Goal: Task Accomplishment & Management: Use online tool/utility

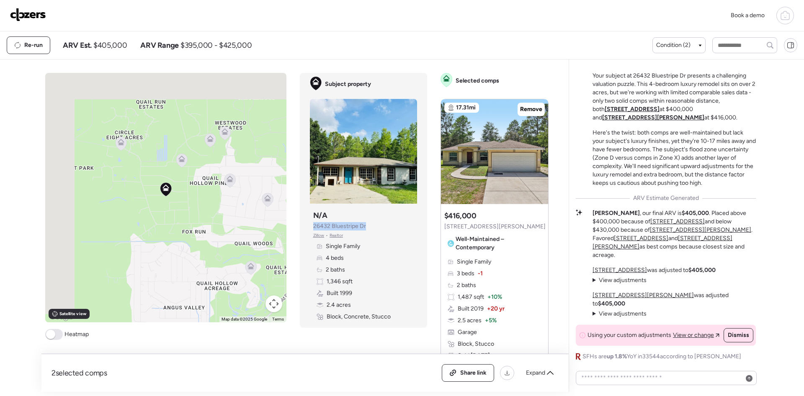
click at [21, 14] on img at bounding box center [28, 14] width 36 height 13
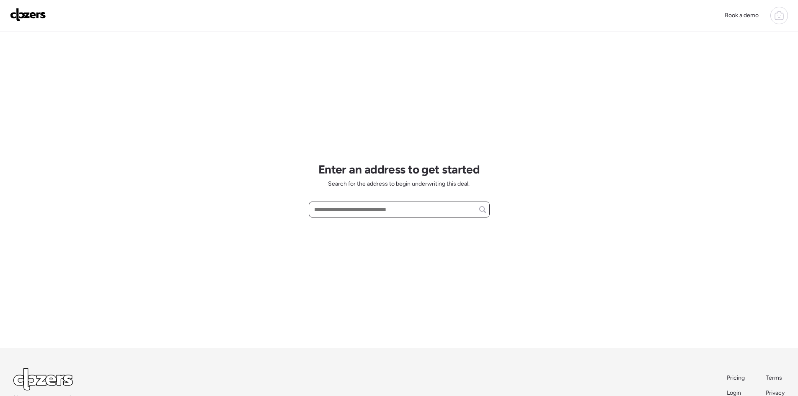
click at [322, 212] on input "text" at bounding box center [398, 210] width 173 height 12
paste input "**********"
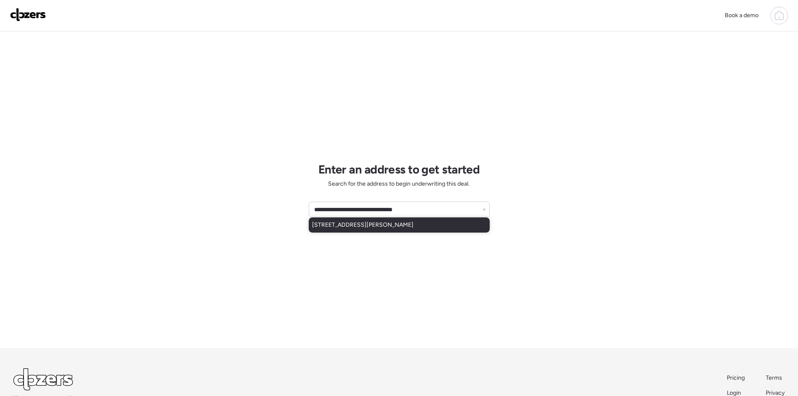
click at [403, 227] on span "1115 N Betty Ln, Clearwater, FL, 33755" at bounding box center [362, 225] width 101 height 8
type input "**********"
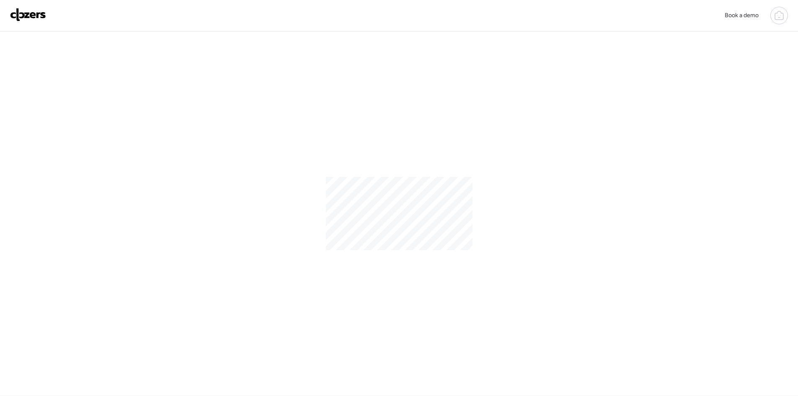
click at [511, 187] on div at bounding box center [399, 213] width 798 height 364
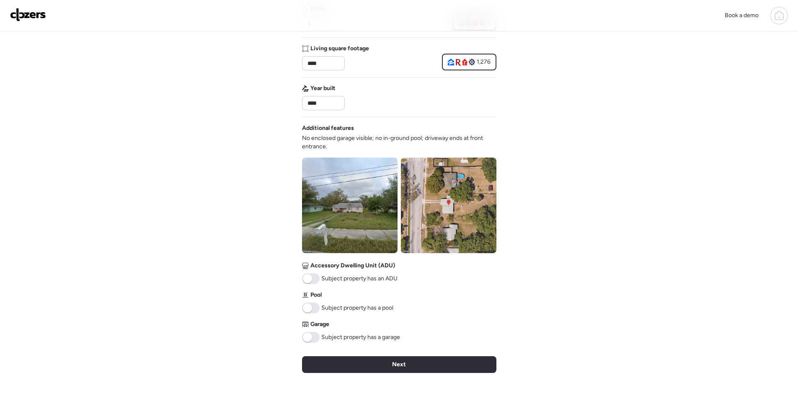
scroll to position [279, 0]
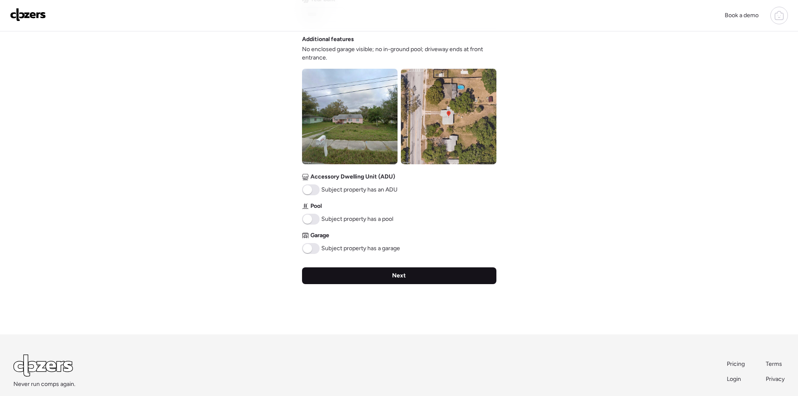
click at [428, 276] on div "Next" at bounding box center [399, 275] width 194 height 17
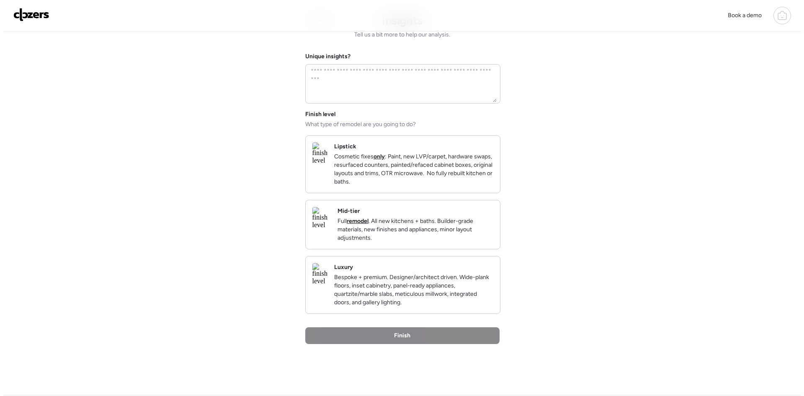
scroll to position [0, 0]
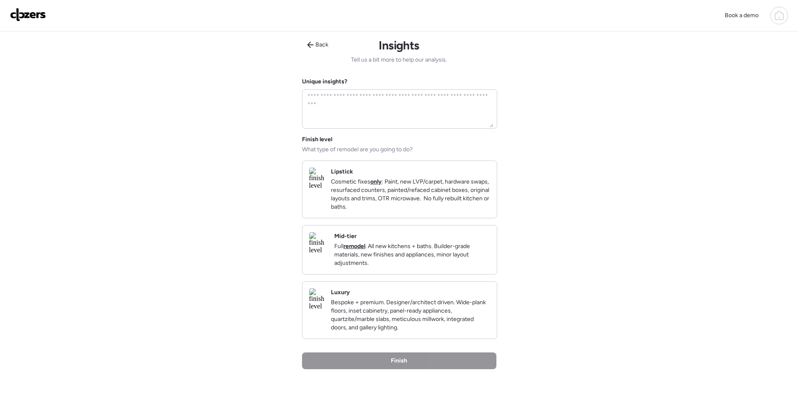
click at [428, 267] on p "Full remodel . All new kitchens + baths. Builder-grade materials, new finishes …" at bounding box center [412, 254] width 156 height 25
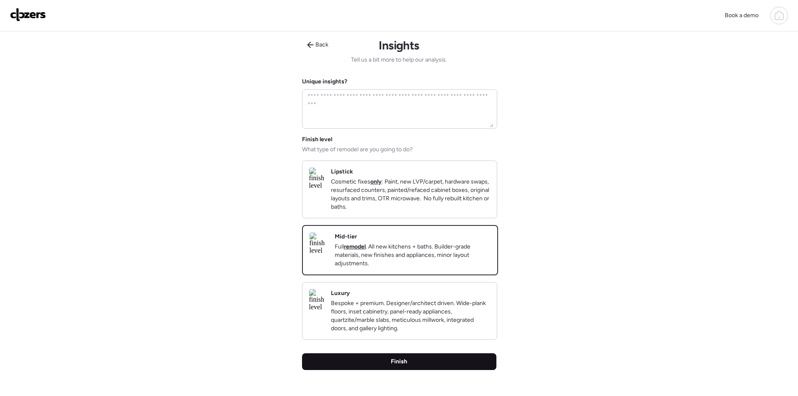
click at [452, 370] on div "Finish" at bounding box center [399, 361] width 194 height 17
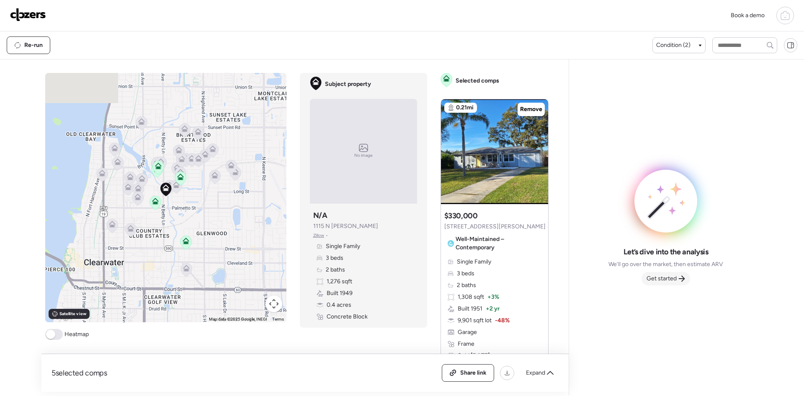
click at [661, 282] on span "Get started" at bounding box center [662, 278] width 30 height 8
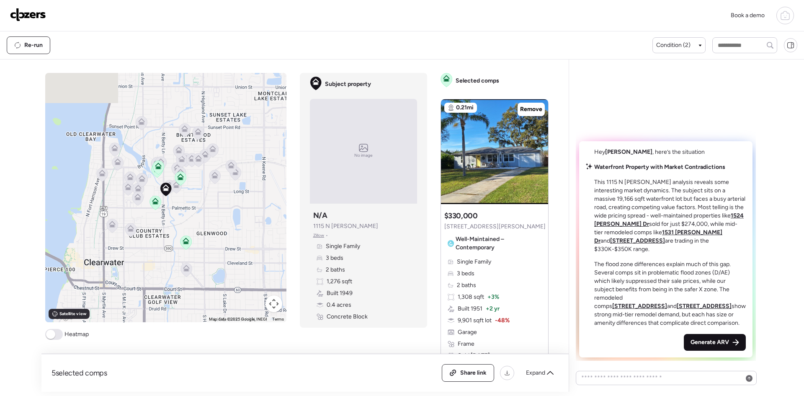
click at [711, 345] on span "Generate ARV" at bounding box center [710, 342] width 39 height 8
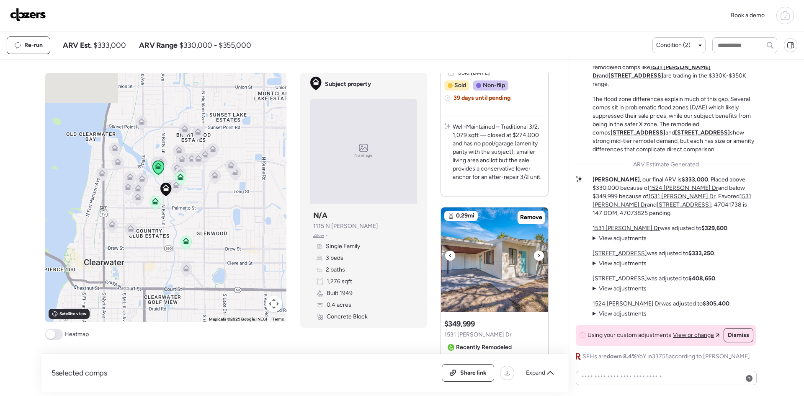
scroll to position [1117, 0]
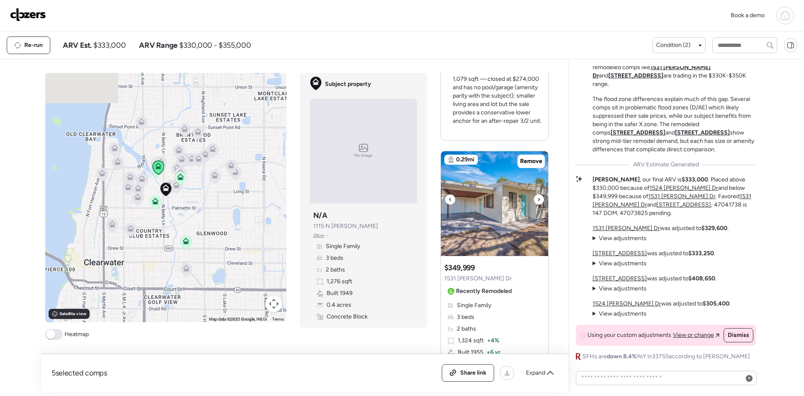
click at [537, 194] on icon at bounding box center [538, 199] width 3 height 10
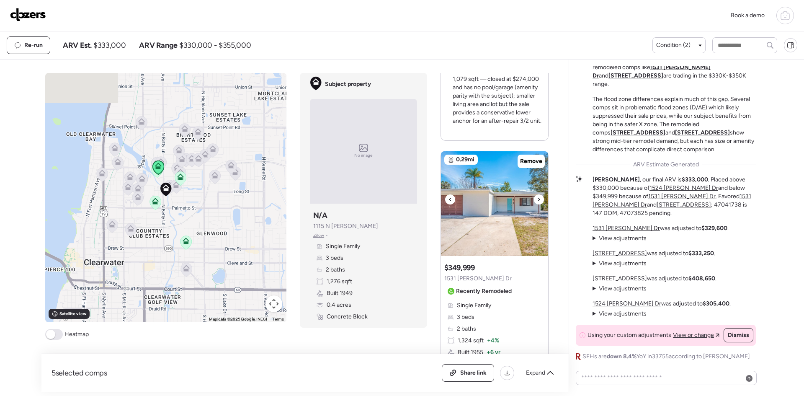
click at [537, 194] on icon at bounding box center [538, 199] width 3 height 10
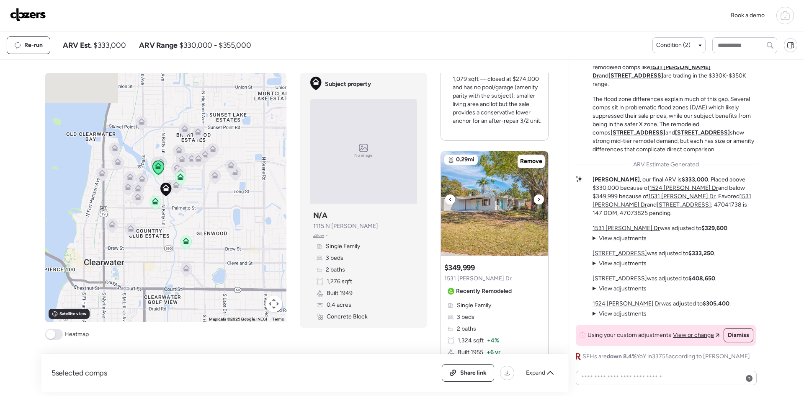
click at [537, 194] on icon at bounding box center [538, 199] width 3 height 10
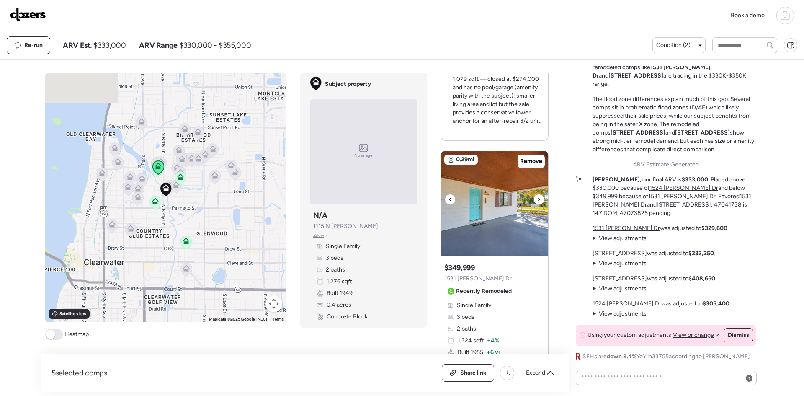
click at [537, 194] on icon at bounding box center [538, 199] width 3 height 10
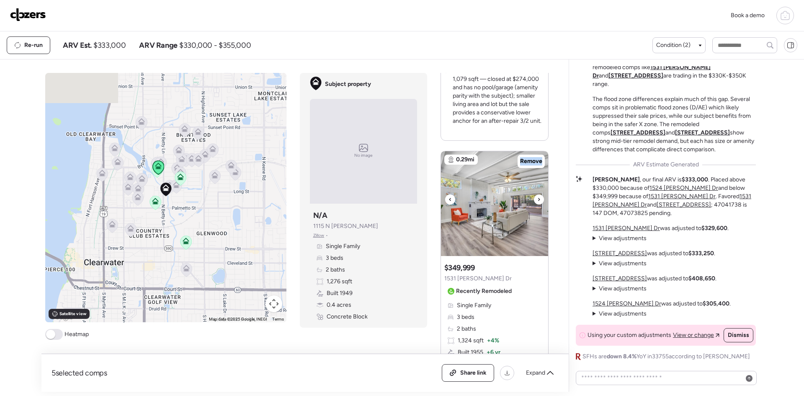
click at [537, 194] on icon at bounding box center [538, 199] width 3 height 10
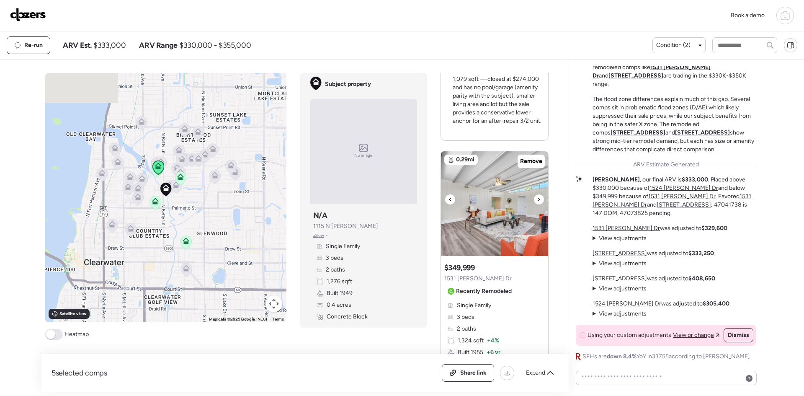
click at [537, 194] on icon at bounding box center [538, 199] width 3 height 10
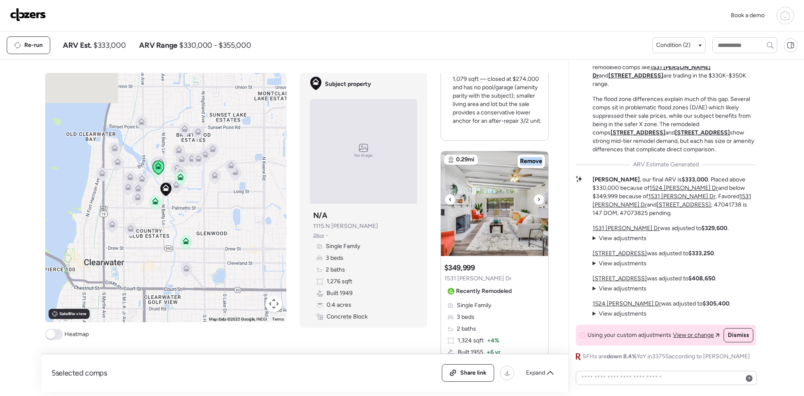
click at [537, 194] on icon at bounding box center [538, 199] width 3 height 10
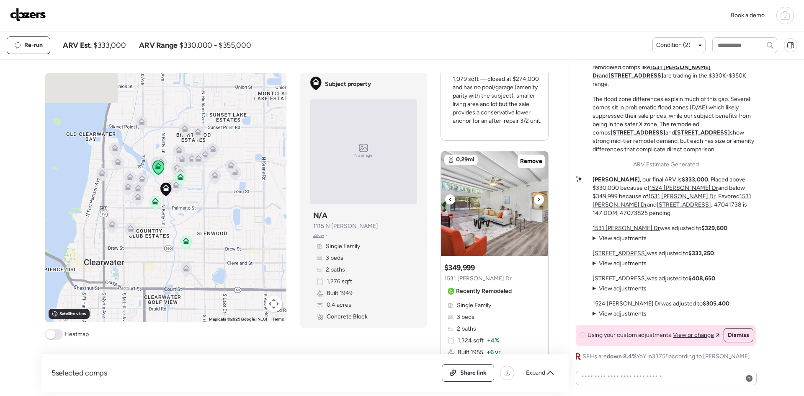
click at [537, 194] on icon at bounding box center [538, 199] width 3 height 10
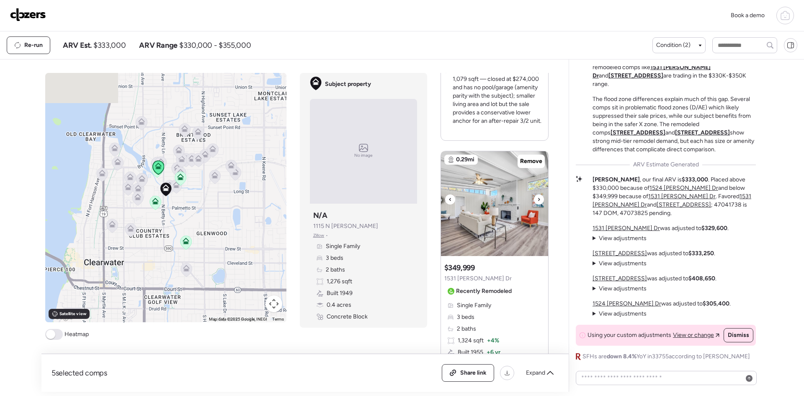
click at [537, 194] on icon at bounding box center [538, 199] width 3 height 10
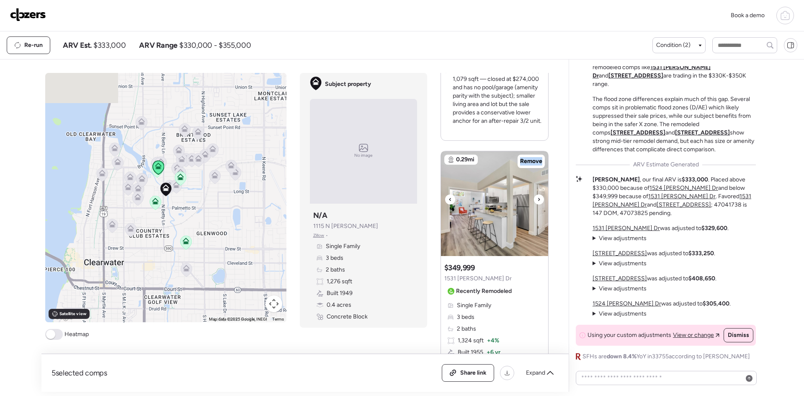
click at [537, 194] on icon at bounding box center [538, 199] width 3 height 10
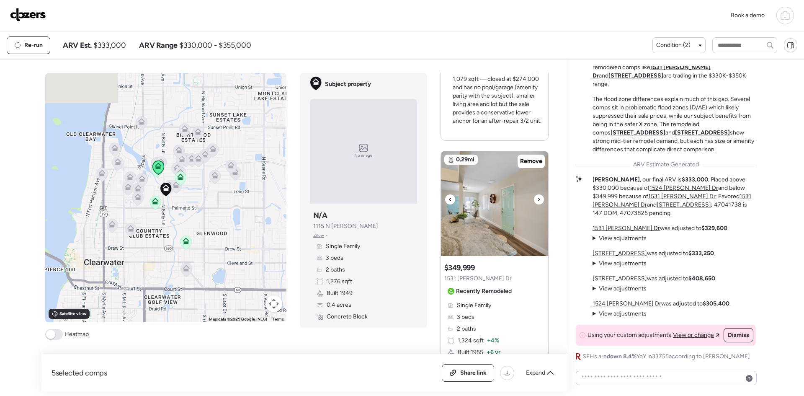
click at [537, 194] on icon at bounding box center [538, 199] width 3 height 10
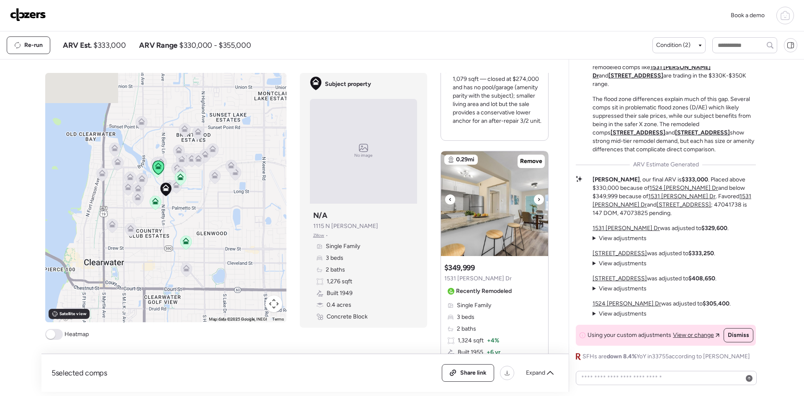
click at [537, 194] on icon at bounding box center [538, 199] width 3 height 10
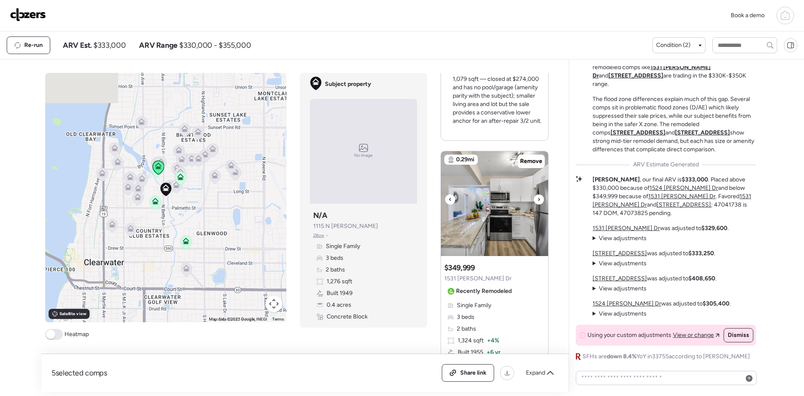
click at [537, 194] on icon at bounding box center [538, 199] width 3 height 10
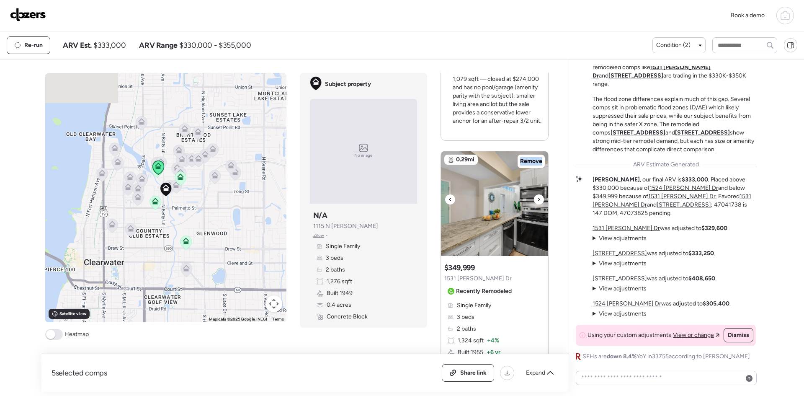
click at [537, 194] on icon at bounding box center [538, 199] width 3 height 10
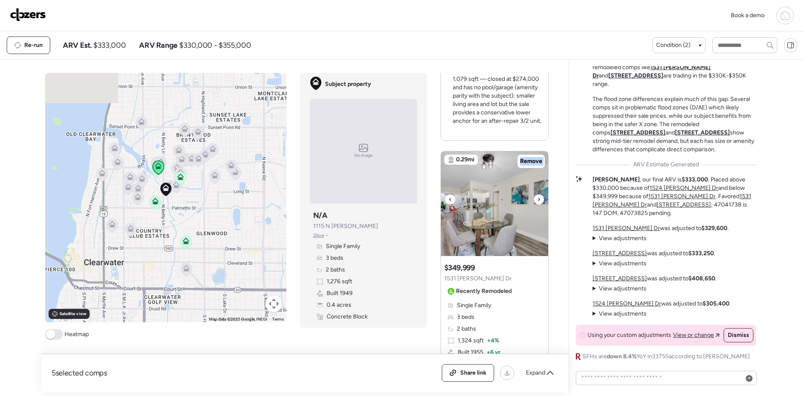
click at [537, 194] on icon at bounding box center [538, 199] width 3 height 10
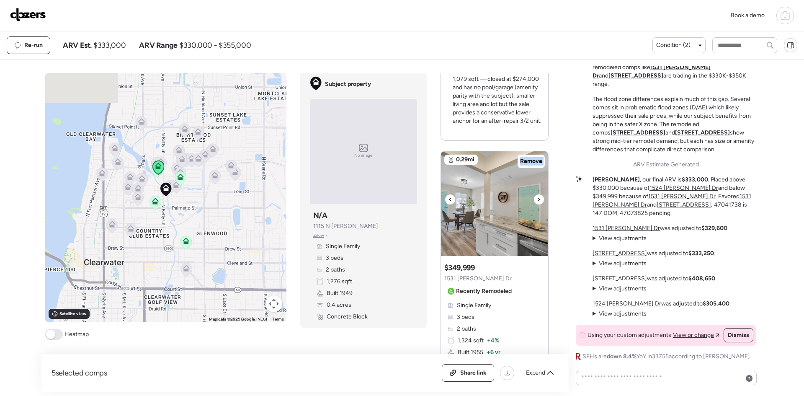
click at [537, 194] on icon at bounding box center [538, 199] width 3 height 10
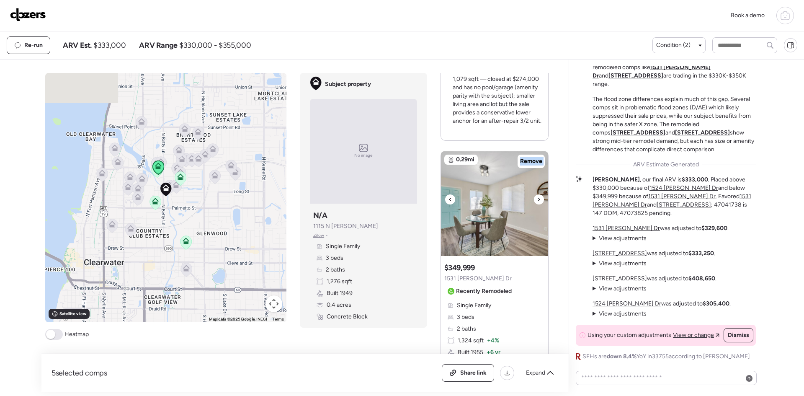
click at [537, 194] on icon at bounding box center [538, 199] width 3 height 10
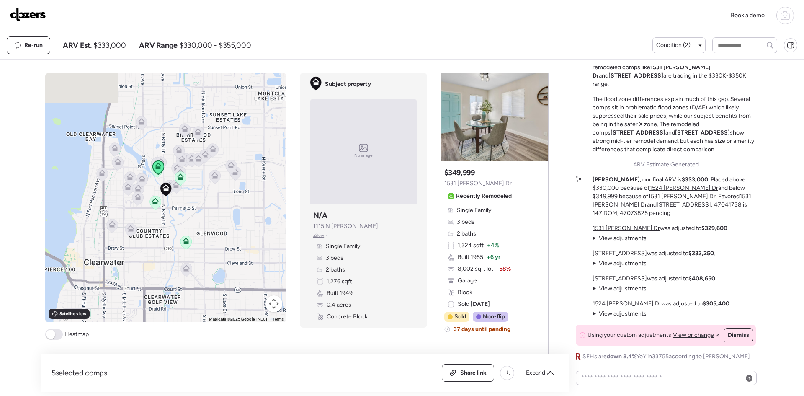
scroll to position [1156, 0]
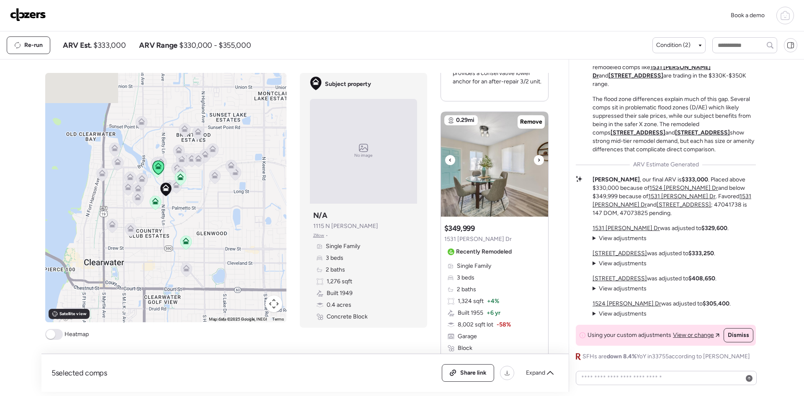
click at [537, 155] on icon at bounding box center [538, 160] width 3 height 10
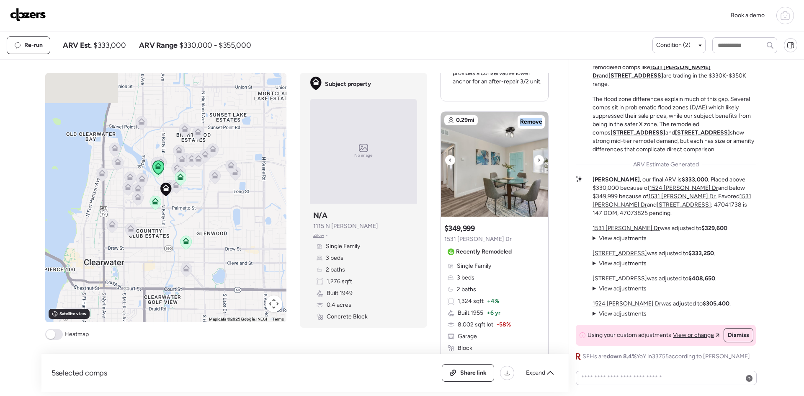
click at [537, 155] on icon at bounding box center [538, 160] width 3 height 10
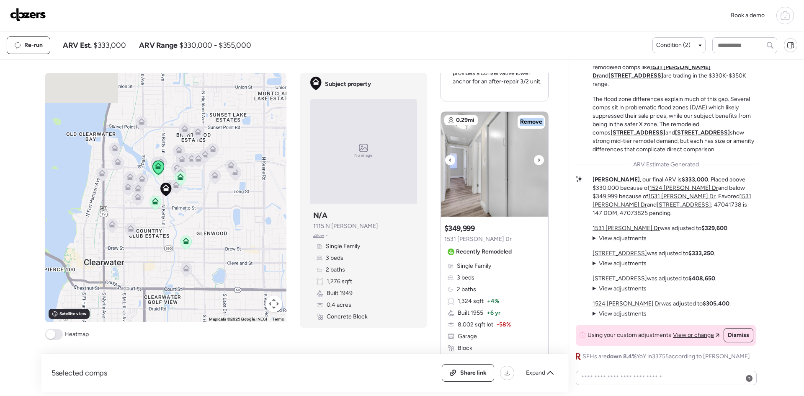
click at [537, 155] on icon at bounding box center [538, 160] width 3 height 10
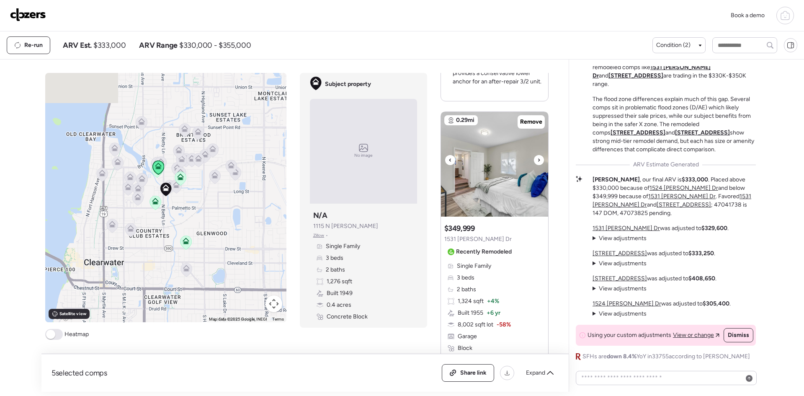
click at [537, 155] on icon at bounding box center [538, 160] width 3 height 10
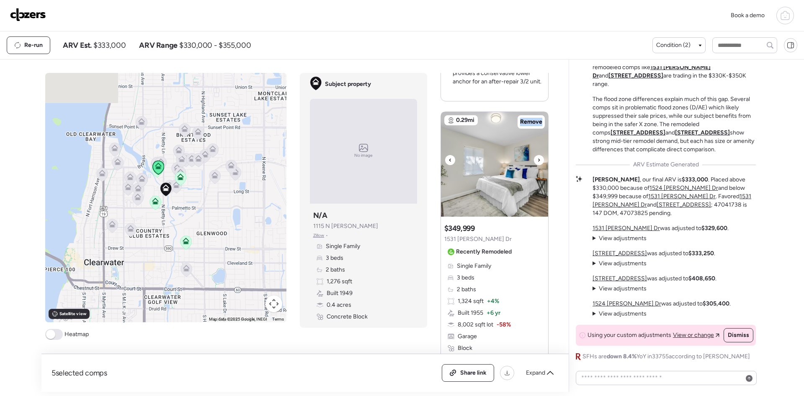
click at [537, 155] on icon at bounding box center [538, 160] width 3 height 10
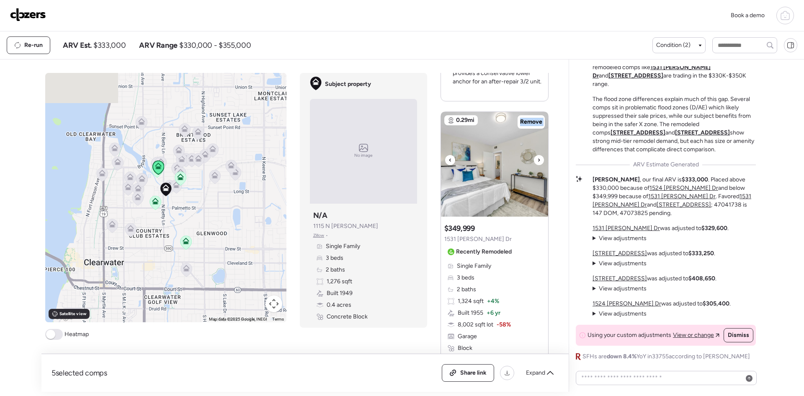
click at [537, 155] on icon at bounding box center [538, 160] width 3 height 10
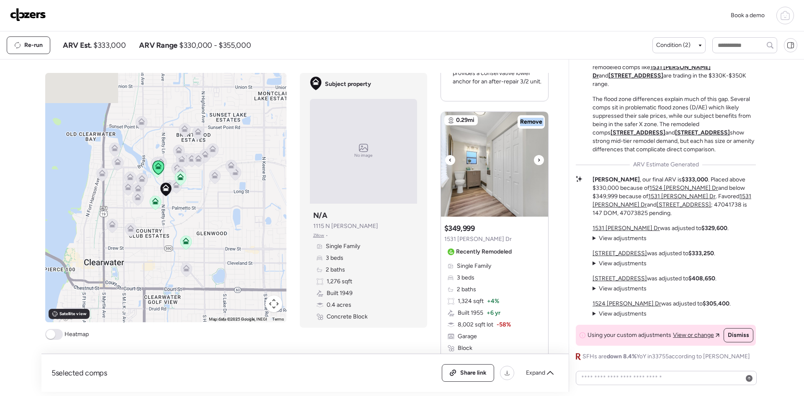
click at [537, 155] on icon at bounding box center [538, 160] width 3 height 10
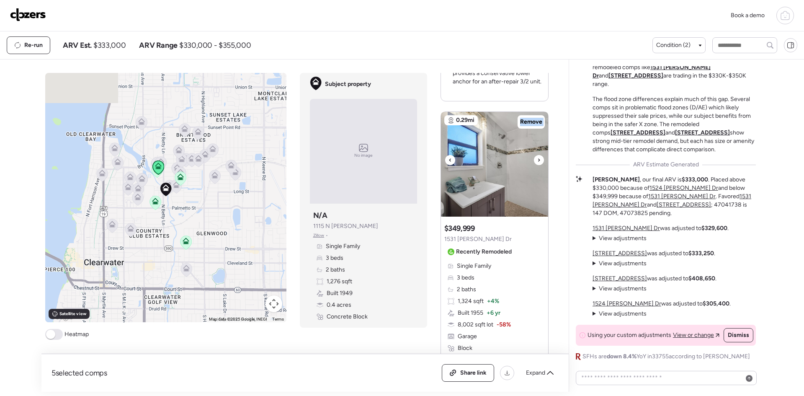
click at [537, 155] on icon at bounding box center [538, 160] width 3 height 10
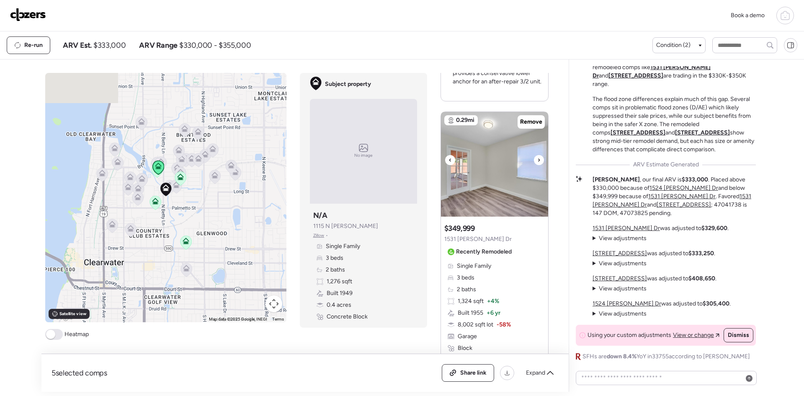
click at [537, 155] on icon at bounding box center [538, 160] width 3 height 10
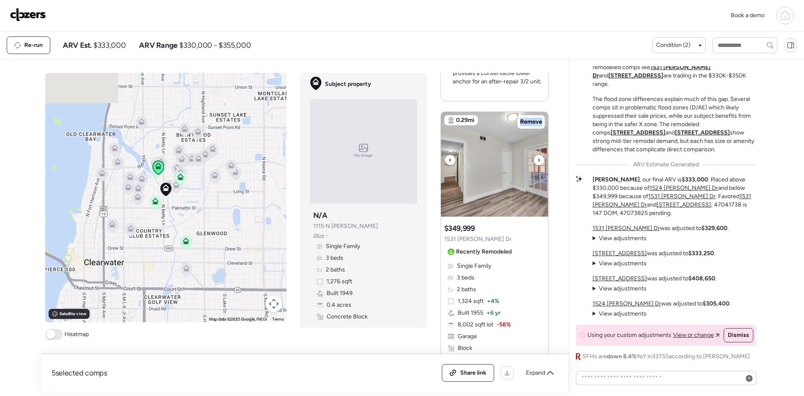
click at [537, 155] on icon at bounding box center [538, 160] width 3 height 10
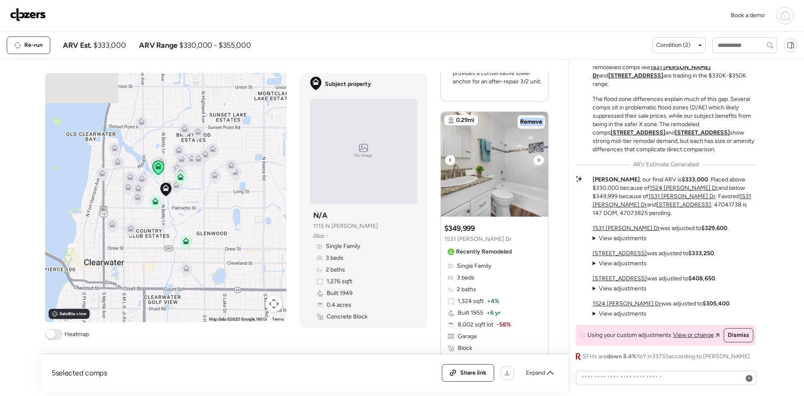
click at [537, 155] on icon at bounding box center [538, 160] width 3 height 10
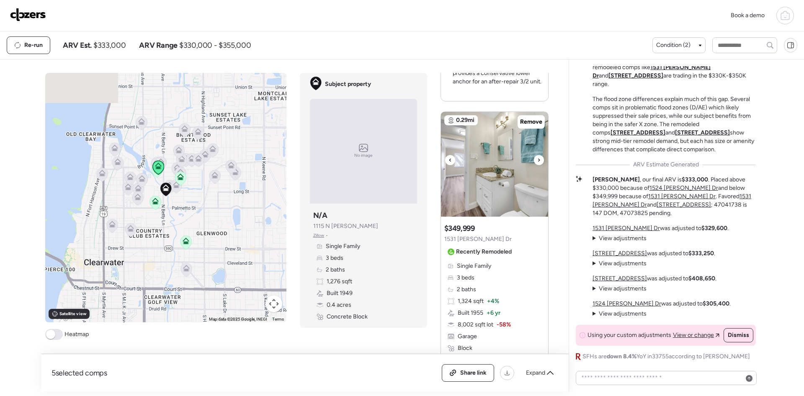
click at [537, 155] on icon at bounding box center [538, 160] width 3 height 10
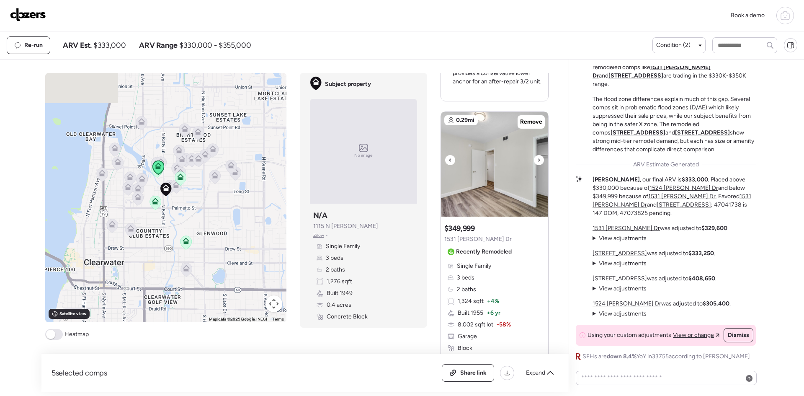
click at [537, 155] on icon at bounding box center [538, 160] width 3 height 10
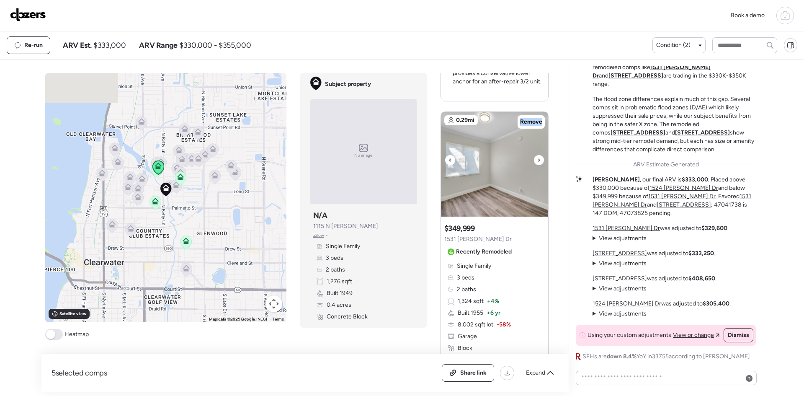
click at [537, 155] on icon at bounding box center [538, 160] width 3 height 10
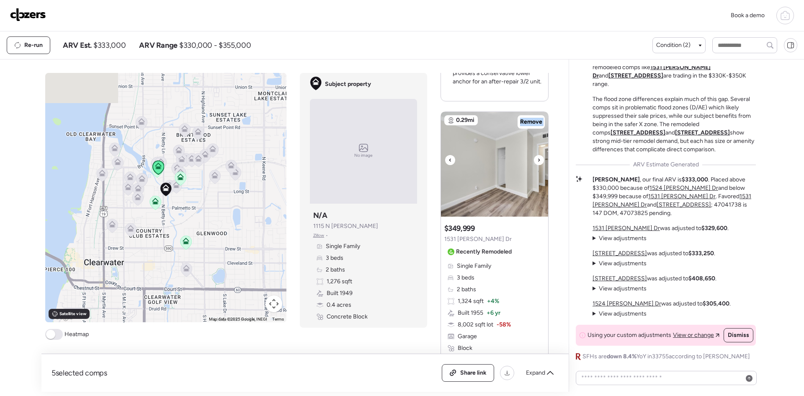
click at [537, 155] on icon at bounding box center [538, 160] width 3 height 10
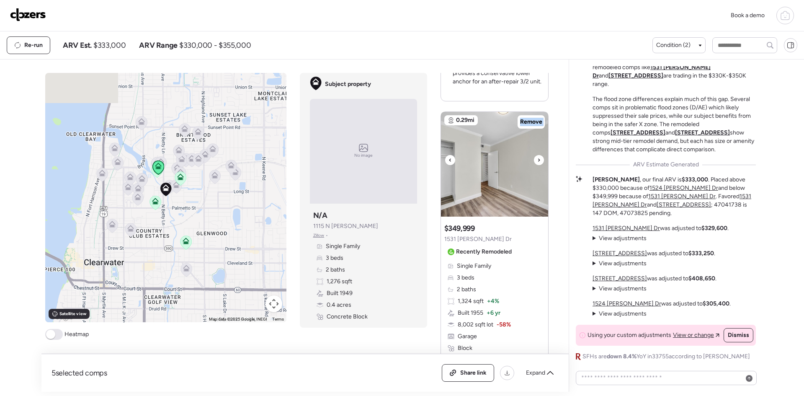
click at [537, 155] on icon at bounding box center [538, 160] width 3 height 10
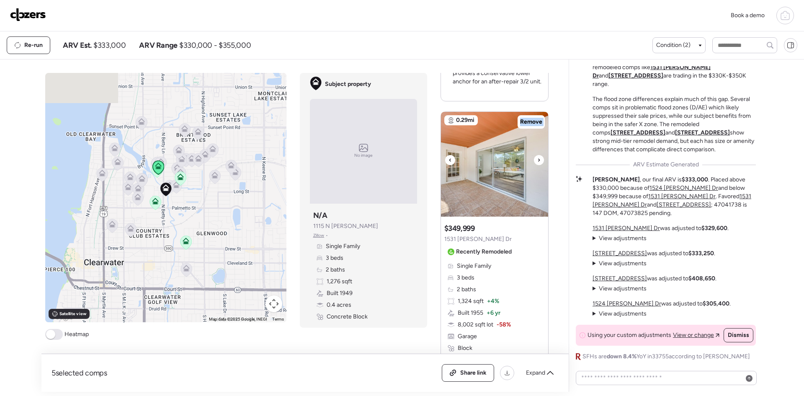
click at [537, 155] on icon at bounding box center [538, 160] width 3 height 10
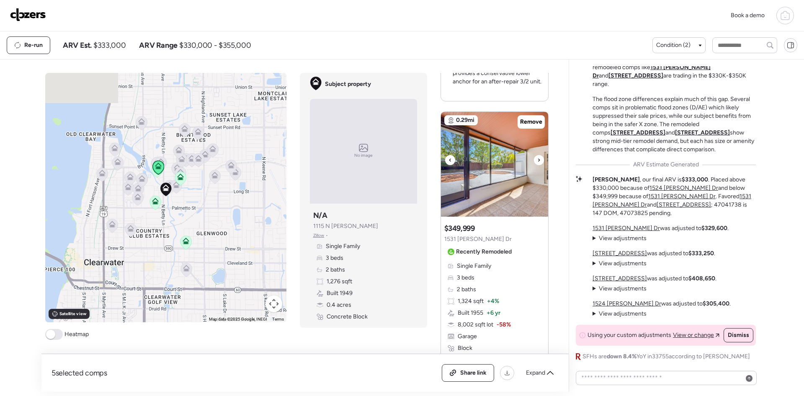
click at [537, 155] on icon at bounding box center [538, 160] width 3 height 10
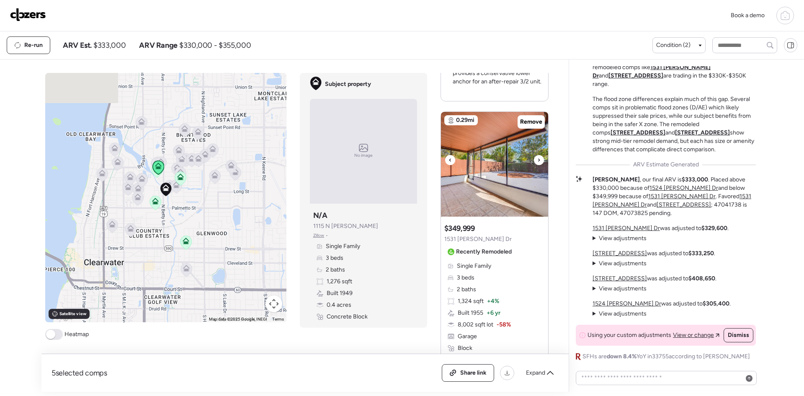
click at [537, 155] on icon at bounding box center [538, 160] width 3 height 10
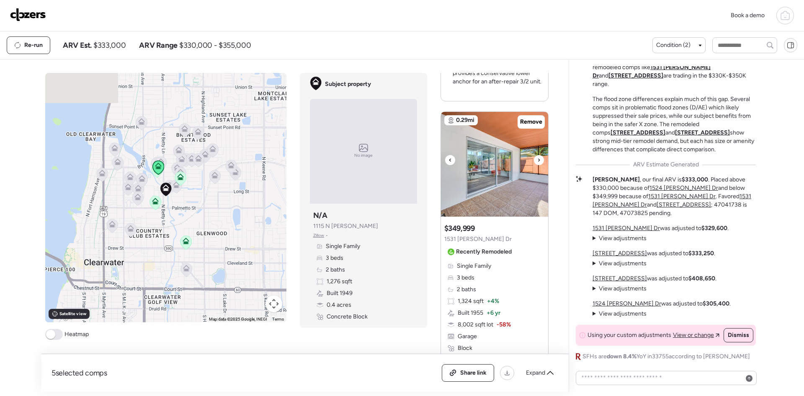
click at [537, 155] on icon at bounding box center [538, 160] width 3 height 10
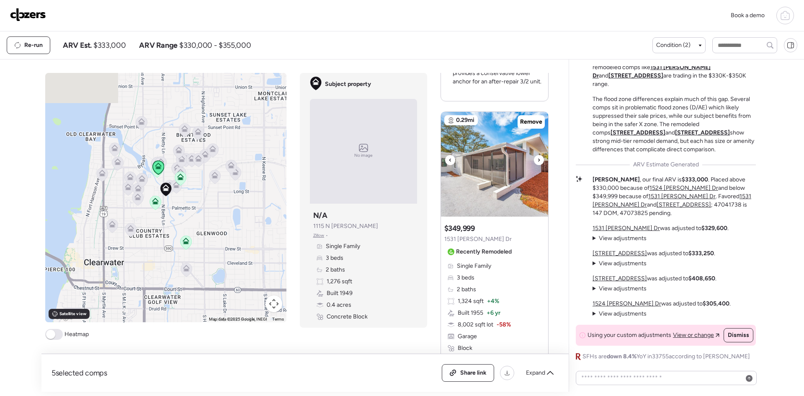
click at [537, 155] on icon at bounding box center [538, 160] width 3 height 10
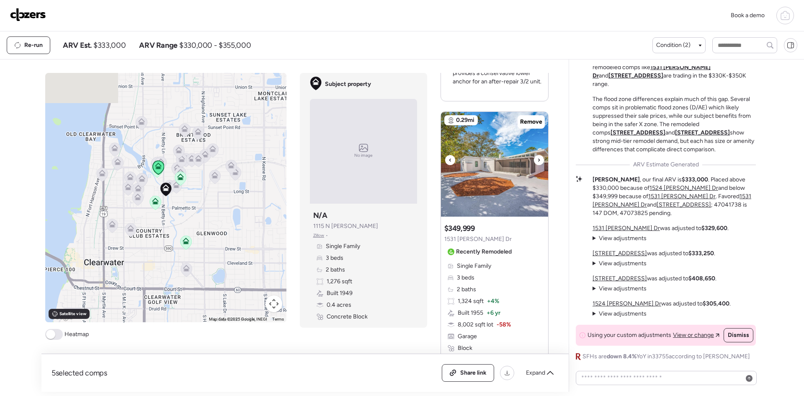
click at [537, 155] on icon at bounding box center [538, 160] width 3 height 10
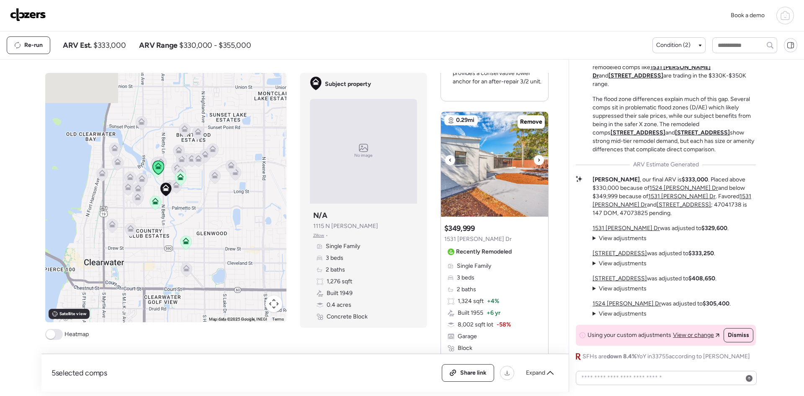
click at [537, 155] on icon at bounding box center [538, 160] width 3 height 10
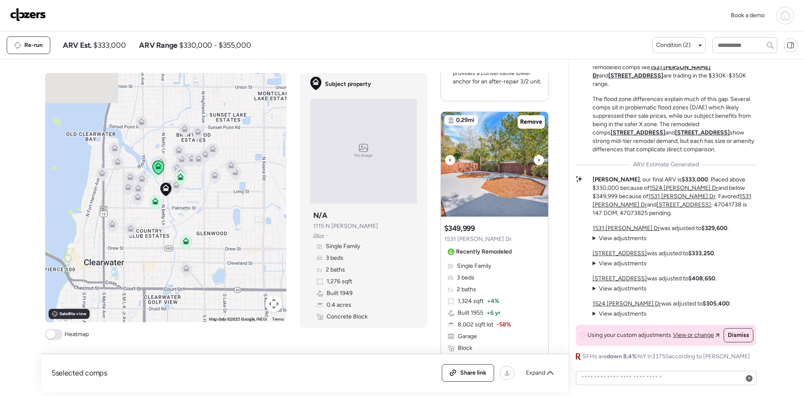
click at [537, 155] on icon at bounding box center [538, 160] width 3 height 10
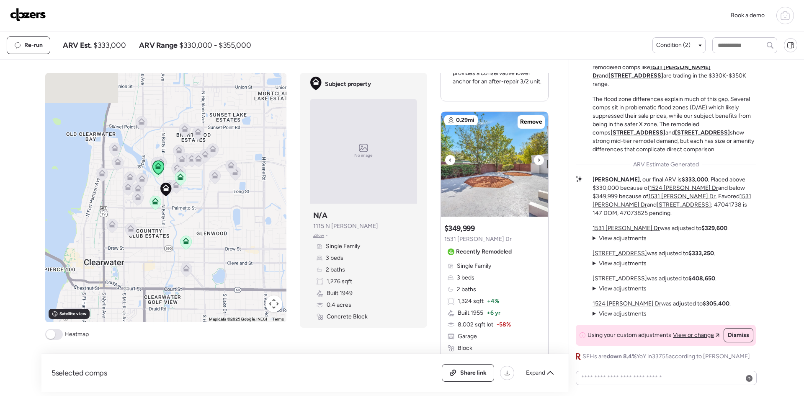
click at [537, 155] on icon at bounding box center [538, 160] width 3 height 10
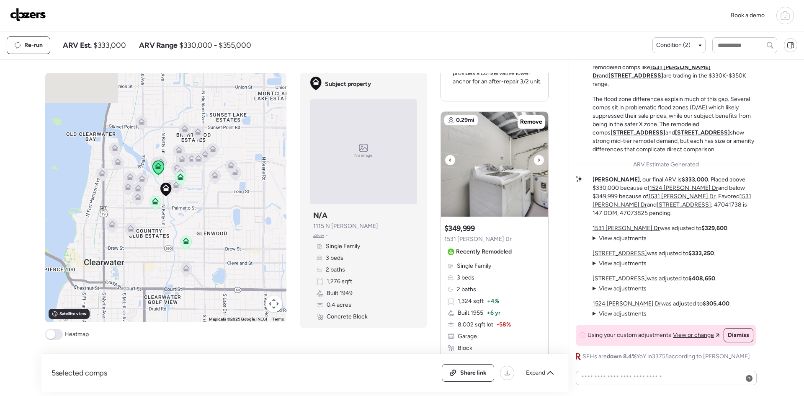
click at [537, 155] on icon at bounding box center [538, 160] width 3 height 10
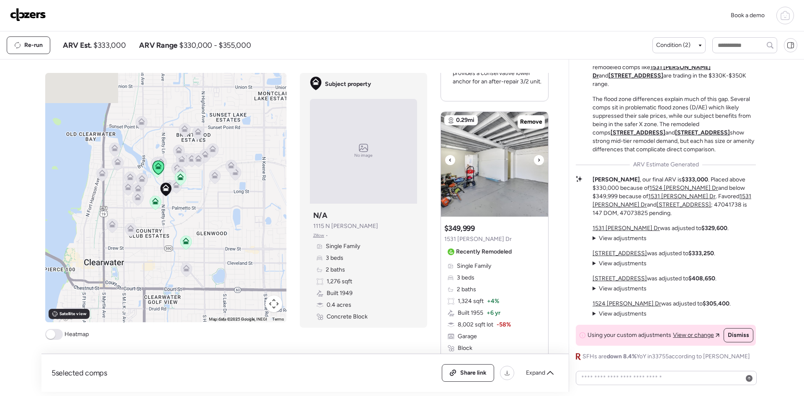
click at [537, 155] on icon at bounding box center [538, 160] width 3 height 10
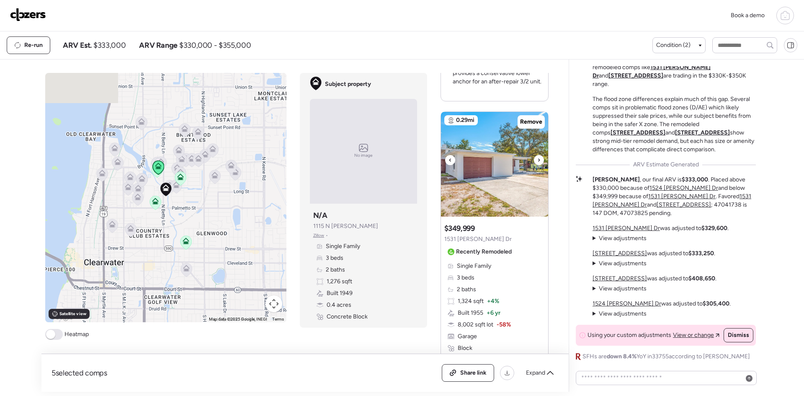
click at [537, 155] on icon at bounding box center [538, 160] width 3 height 10
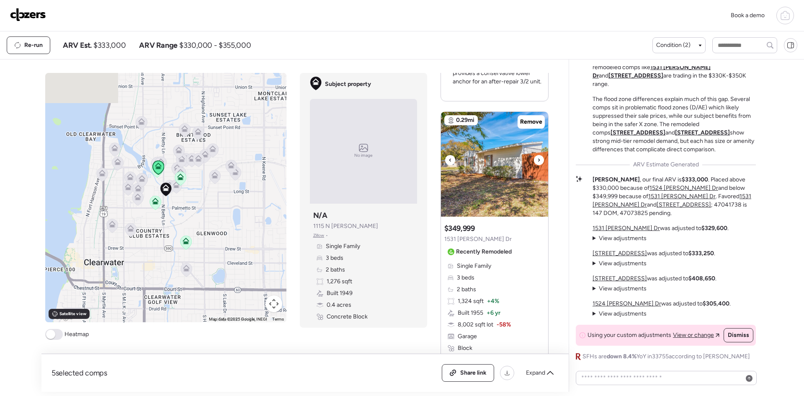
click at [537, 155] on icon at bounding box center [538, 160] width 3 height 10
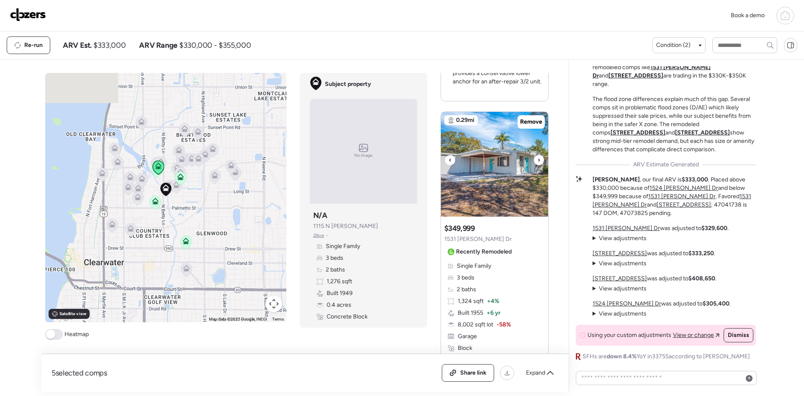
click at [537, 155] on icon at bounding box center [538, 160] width 3 height 10
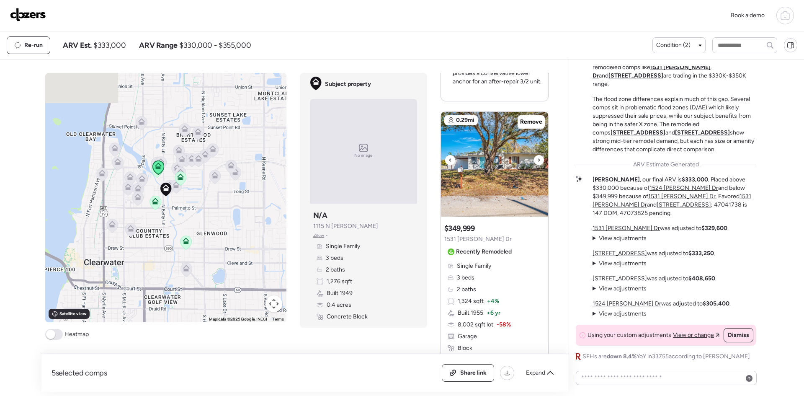
click at [537, 155] on icon at bounding box center [538, 160] width 3 height 10
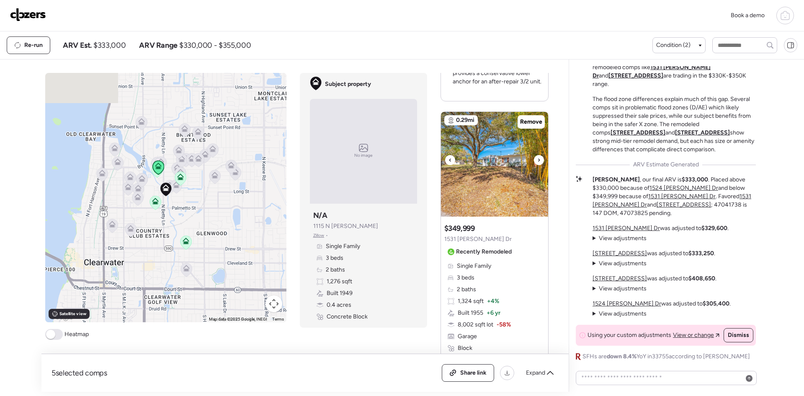
click at [537, 155] on icon at bounding box center [538, 160] width 3 height 10
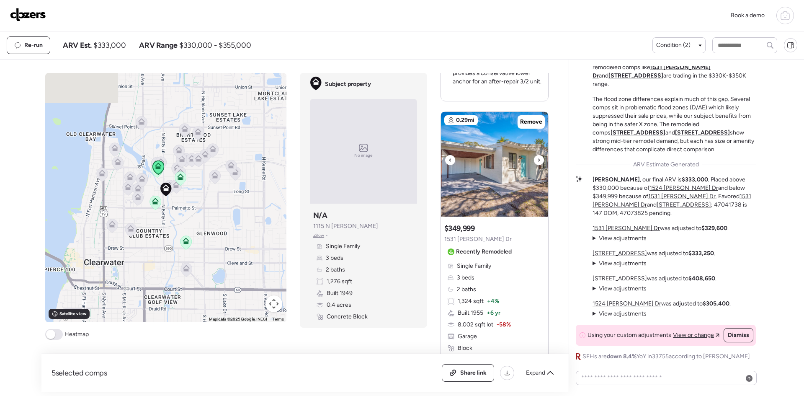
click at [537, 155] on icon at bounding box center [538, 160] width 3 height 10
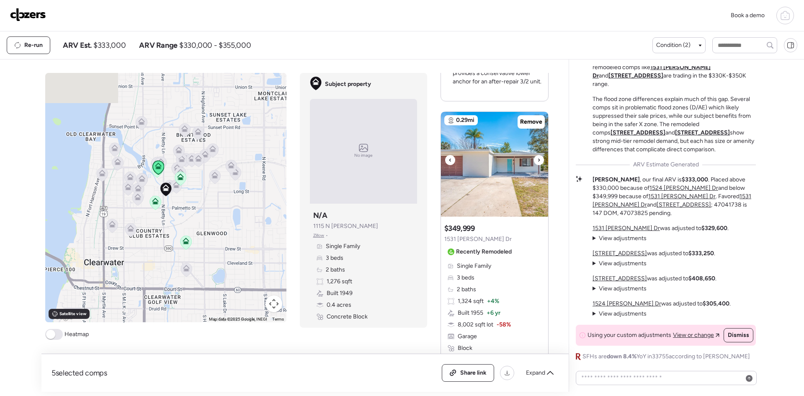
click at [537, 155] on icon at bounding box center [538, 160] width 3 height 10
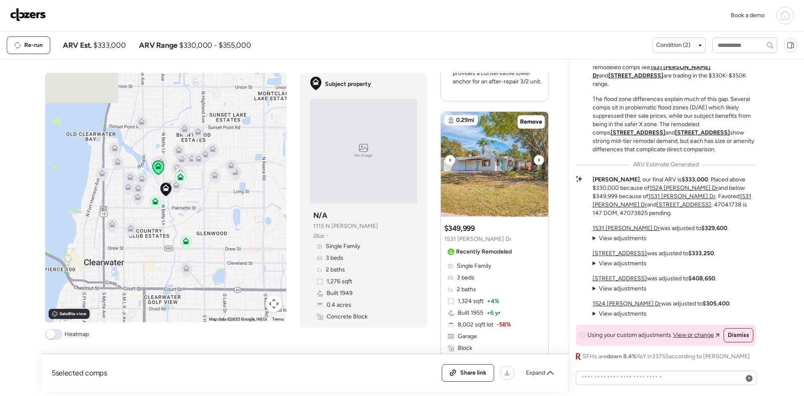
click at [537, 155] on icon at bounding box center [538, 160] width 3 height 10
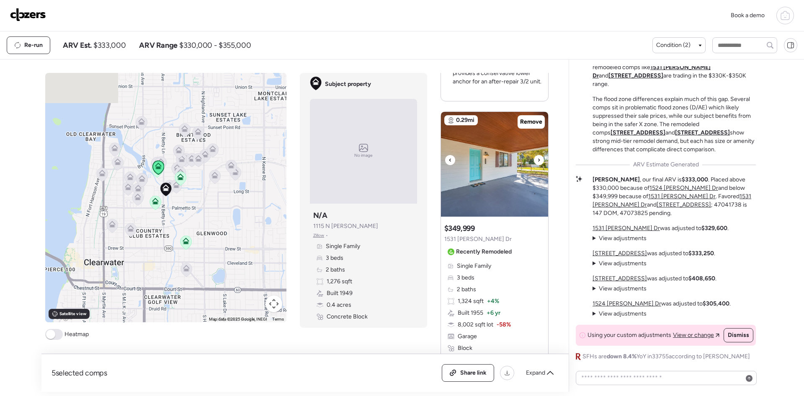
click at [537, 155] on icon at bounding box center [538, 160] width 3 height 10
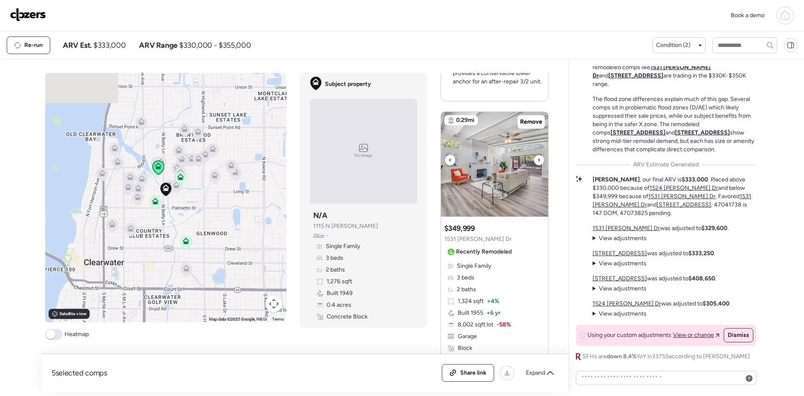
click at [537, 155] on icon at bounding box center [538, 160] width 3 height 10
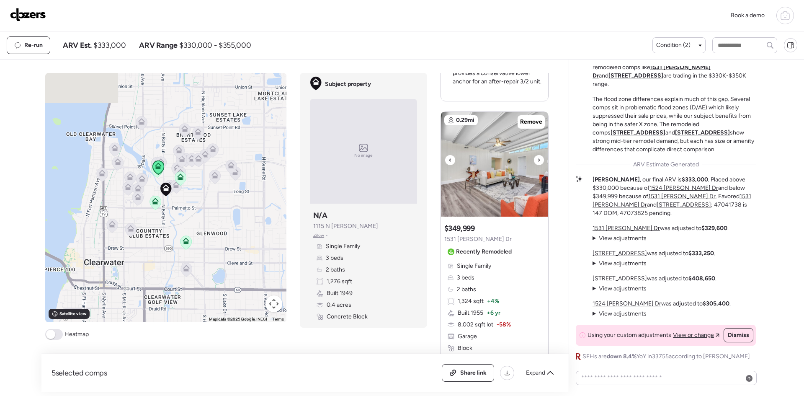
click at [537, 155] on icon at bounding box center [538, 160] width 3 height 10
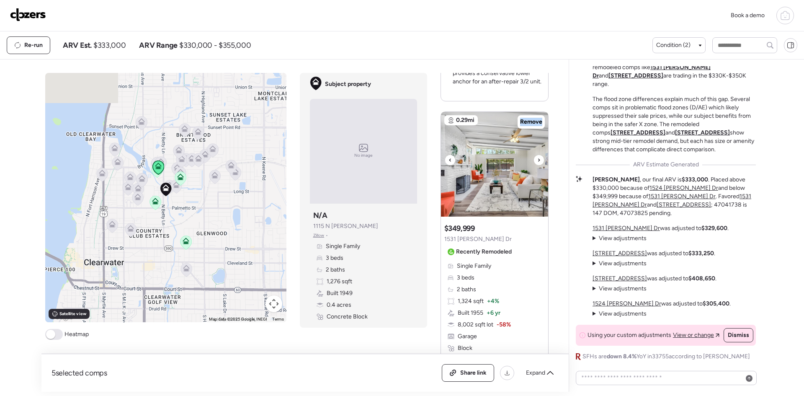
click at [537, 155] on icon at bounding box center [538, 160] width 3 height 10
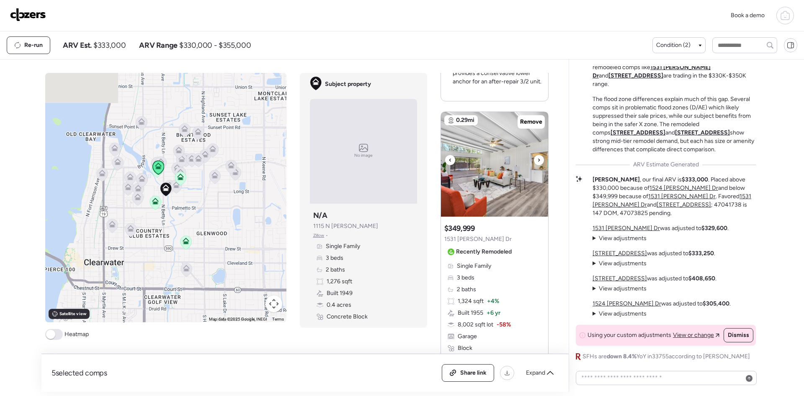
click at [537, 155] on icon at bounding box center [538, 160] width 3 height 10
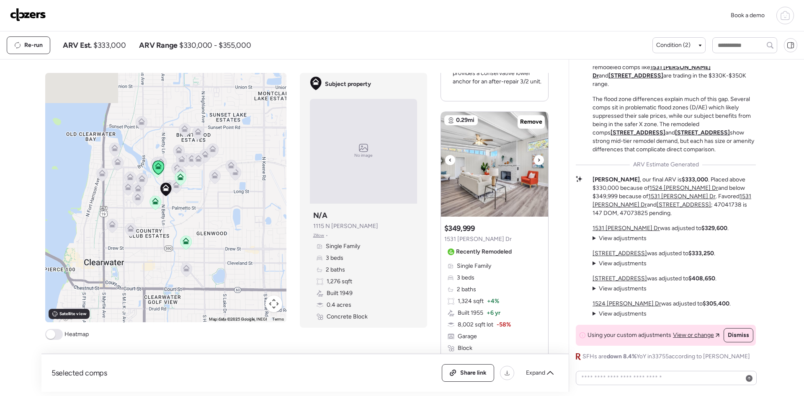
click at [537, 155] on icon at bounding box center [538, 160] width 3 height 10
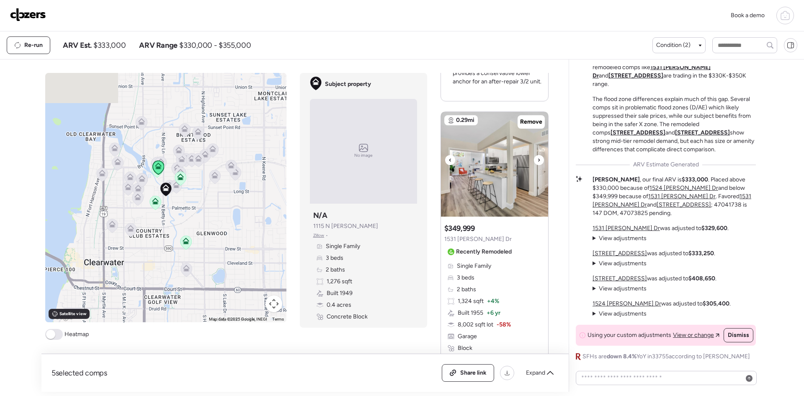
click at [537, 155] on icon at bounding box center [538, 160] width 3 height 10
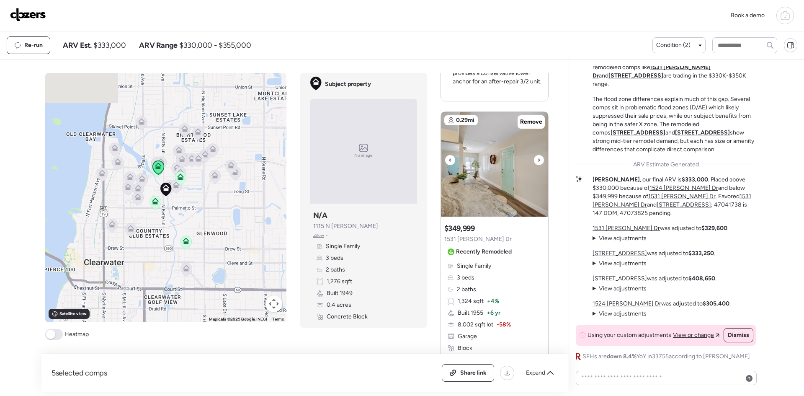
click at [449, 155] on icon at bounding box center [450, 160] width 3 height 10
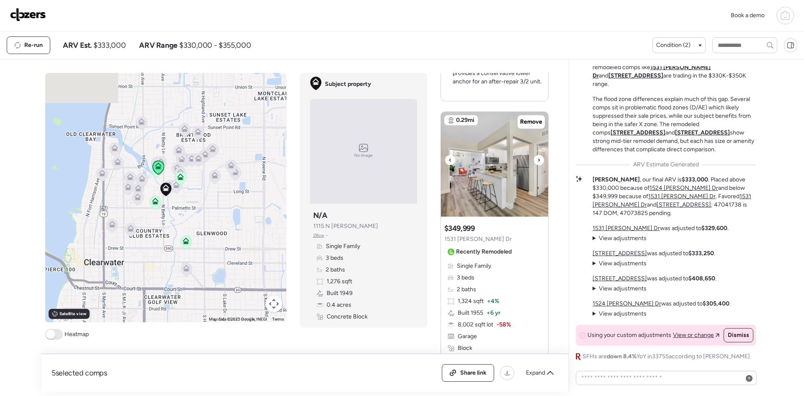
click at [537, 155] on icon at bounding box center [538, 160] width 3 height 10
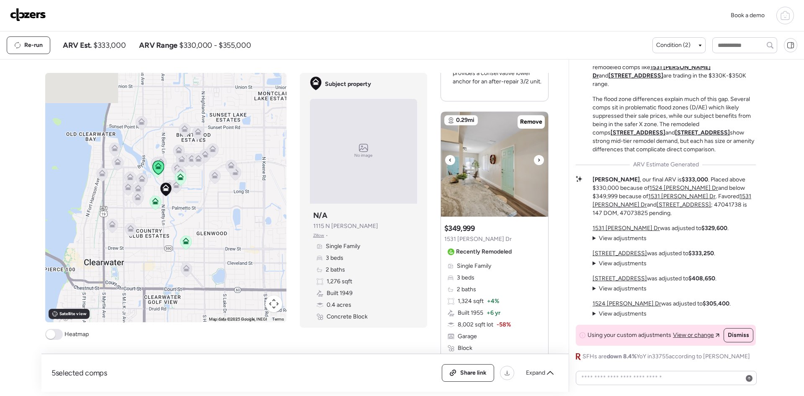
click at [537, 155] on icon at bounding box center [538, 160] width 3 height 10
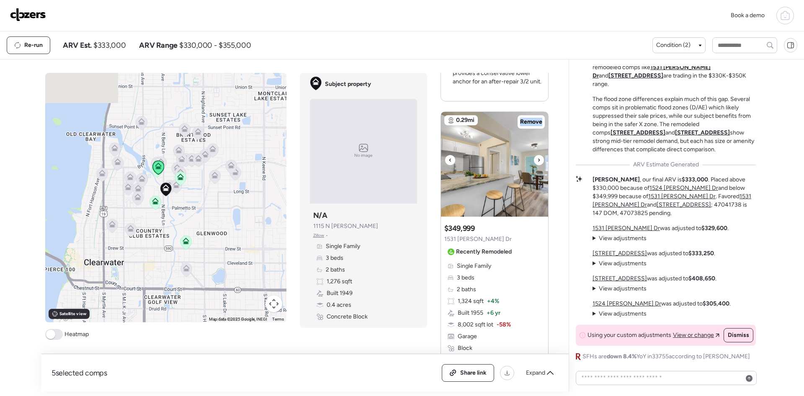
click at [537, 155] on icon at bounding box center [538, 160] width 3 height 10
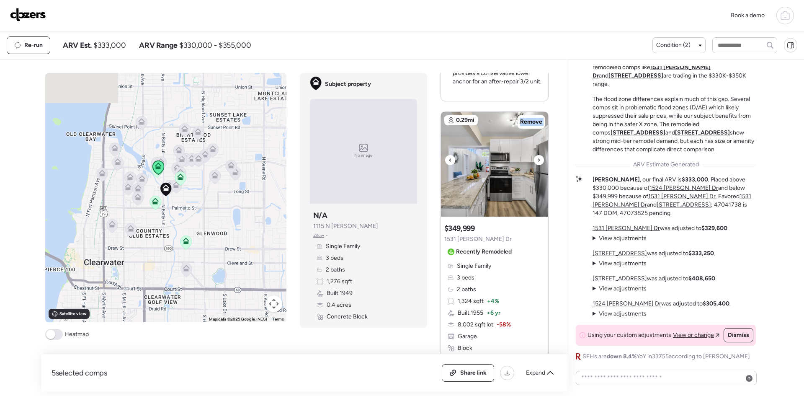
click at [537, 155] on icon at bounding box center [538, 160] width 3 height 10
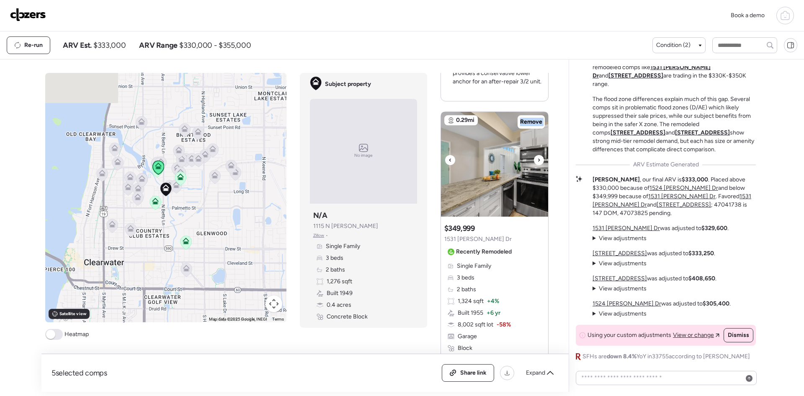
click at [537, 155] on icon at bounding box center [538, 160] width 3 height 10
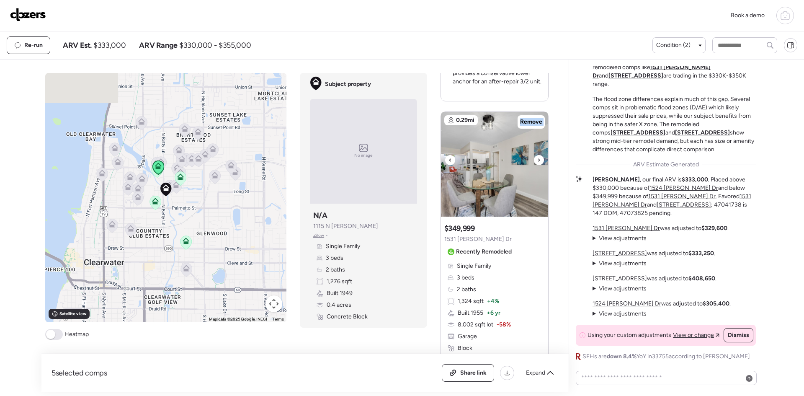
click at [537, 155] on icon at bounding box center [538, 160] width 3 height 10
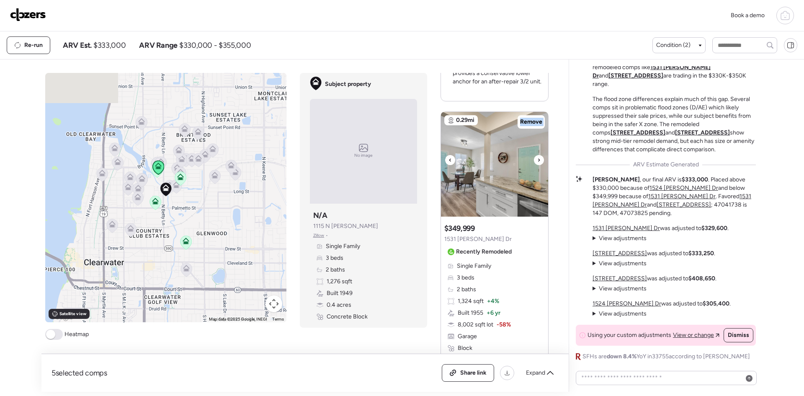
click at [537, 155] on icon at bounding box center [538, 160] width 3 height 10
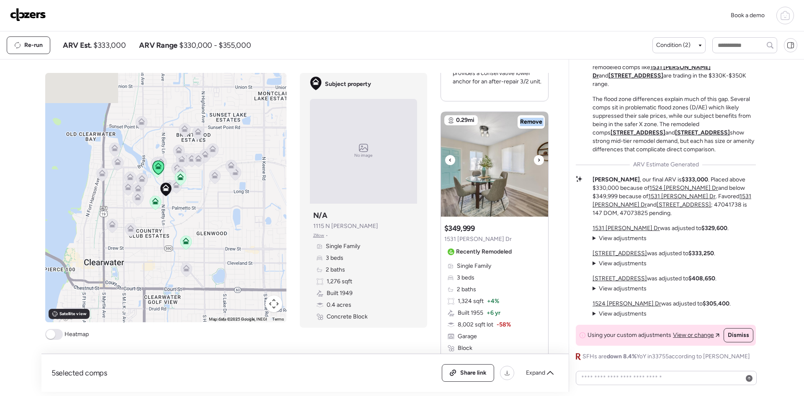
click at [537, 155] on icon at bounding box center [538, 160] width 3 height 10
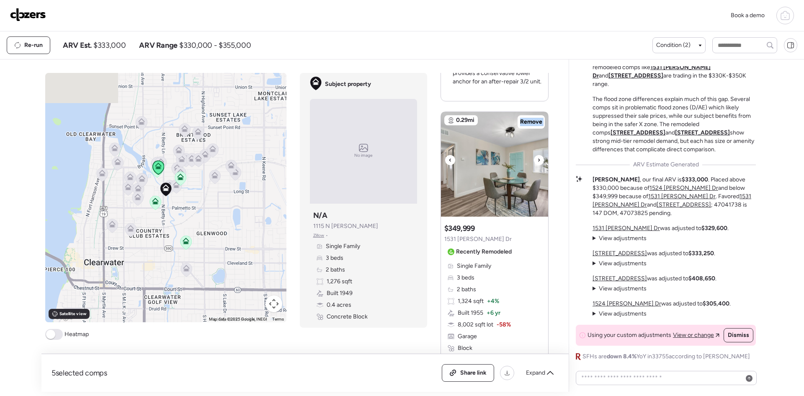
click at [537, 155] on icon at bounding box center [538, 160] width 3 height 10
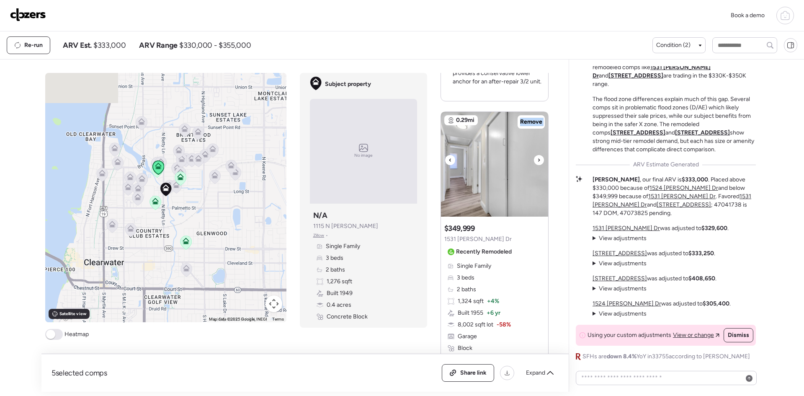
click at [537, 155] on icon at bounding box center [538, 160] width 3 height 10
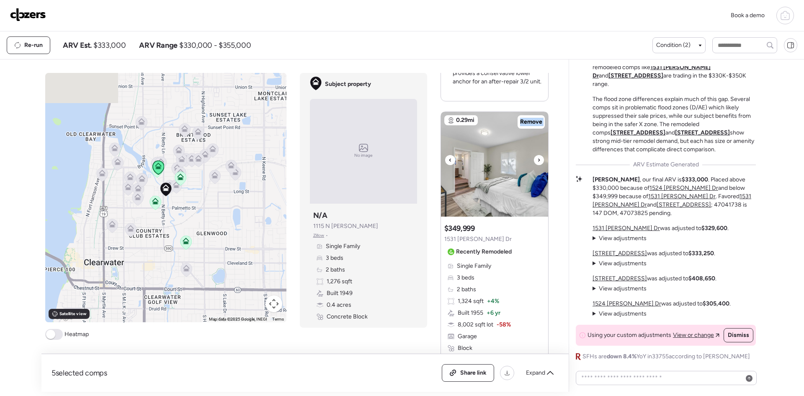
click at [537, 155] on icon at bounding box center [538, 160] width 3 height 10
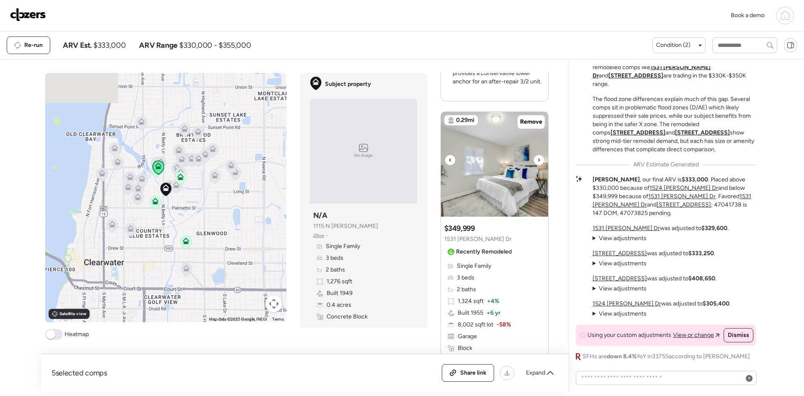
click at [537, 155] on icon at bounding box center [538, 160] width 3 height 10
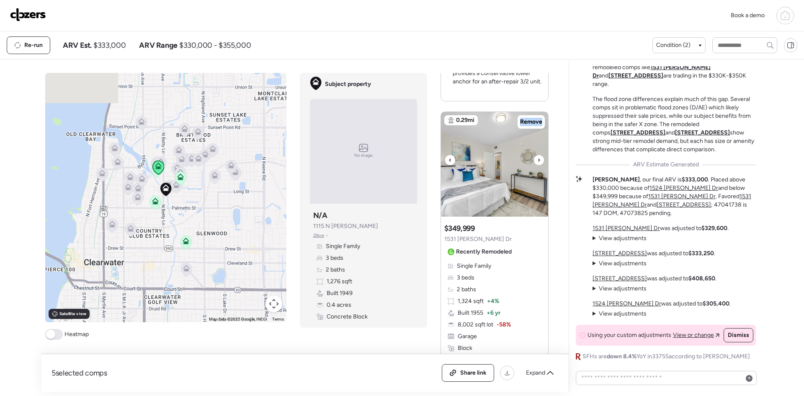
click at [537, 155] on icon at bounding box center [538, 160] width 3 height 10
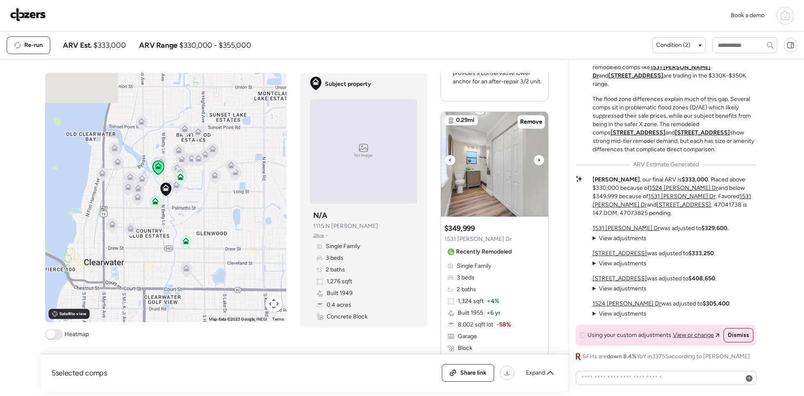
click at [537, 155] on icon at bounding box center [538, 160] width 3 height 10
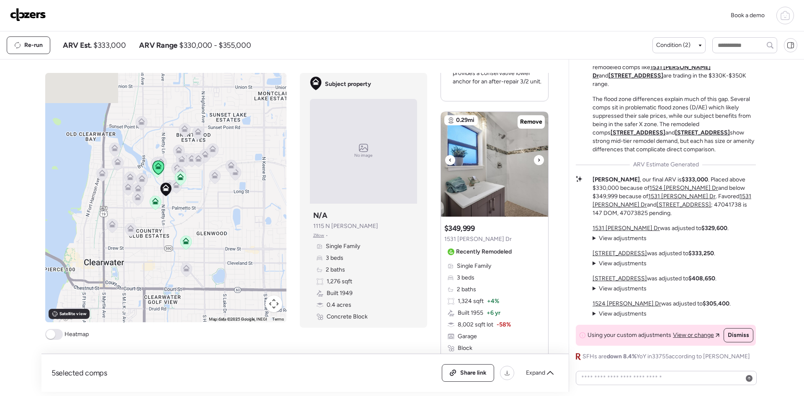
click at [537, 155] on icon at bounding box center [538, 160] width 3 height 10
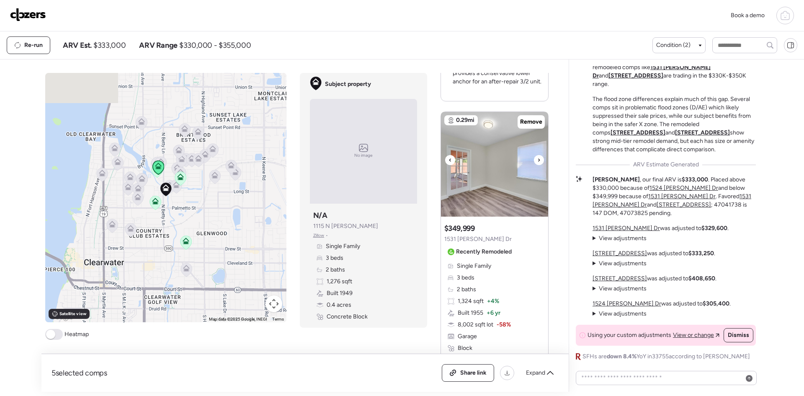
click at [537, 155] on icon at bounding box center [538, 160] width 3 height 10
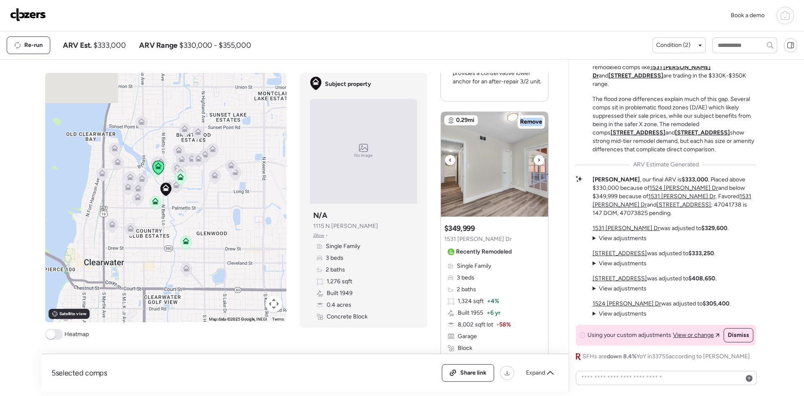
click at [537, 155] on icon at bounding box center [538, 160] width 3 height 10
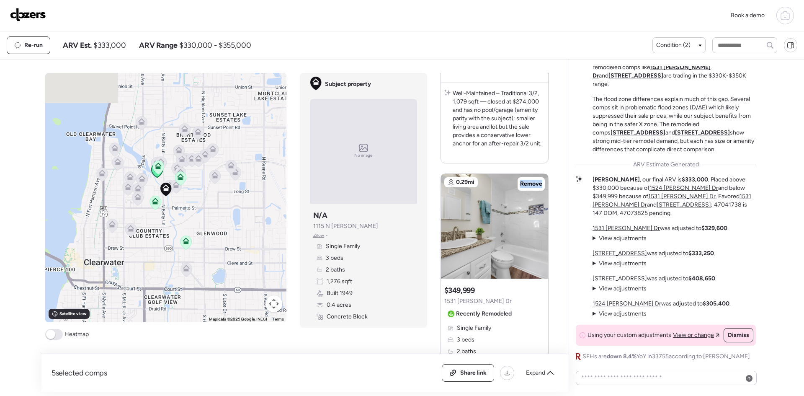
scroll to position [1100, 0]
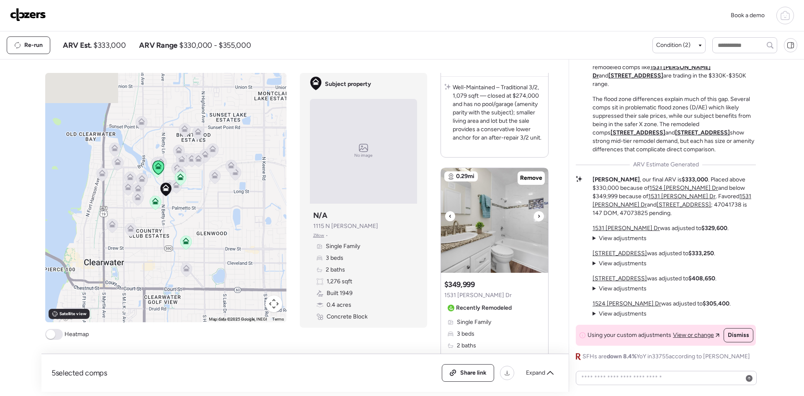
click at [537, 211] on icon at bounding box center [538, 216] width 3 height 10
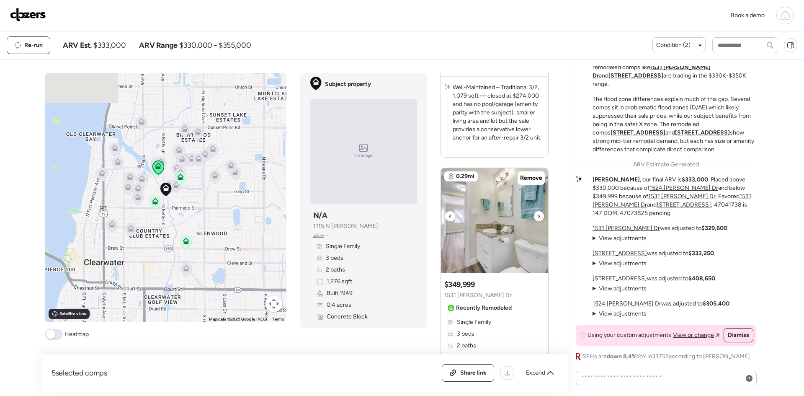
click at [537, 211] on icon at bounding box center [538, 216] width 3 height 10
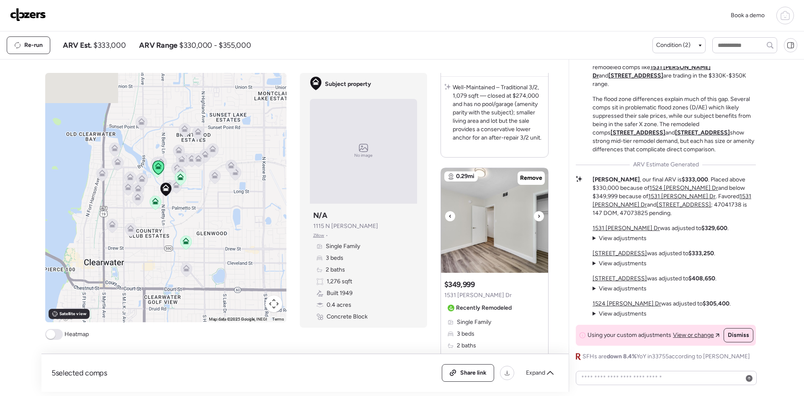
click at [537, 211] on icon at bounding box center [538, 216] width 3 height 10
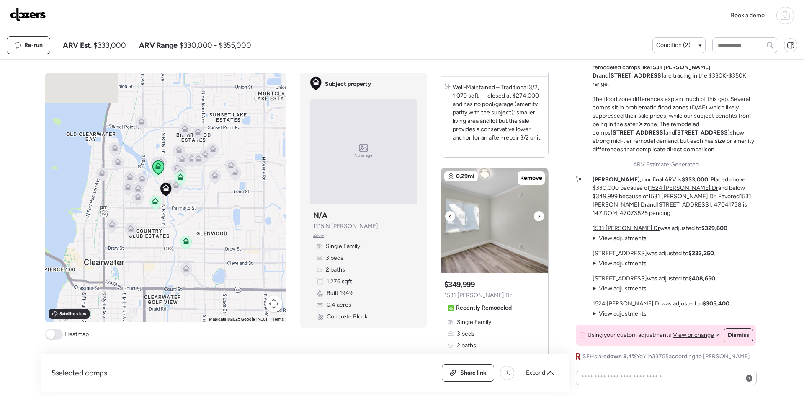
click at [537, 211] on icon at bounding box center [538, 216] width 3 height 10
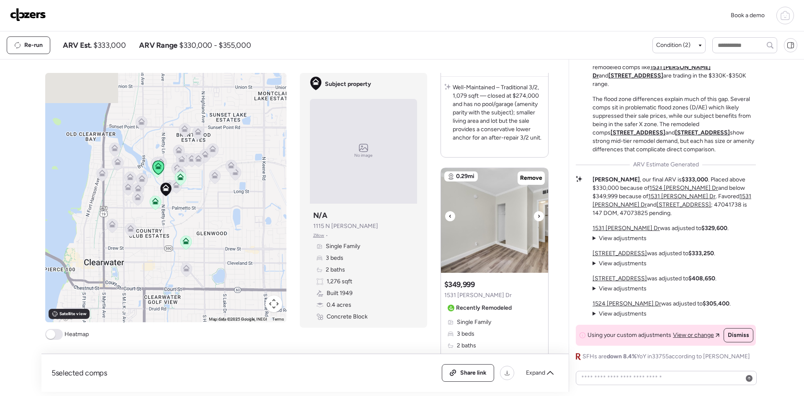
click at [537, 211] on icon at bounding box center [538, 216] width 3 height 10
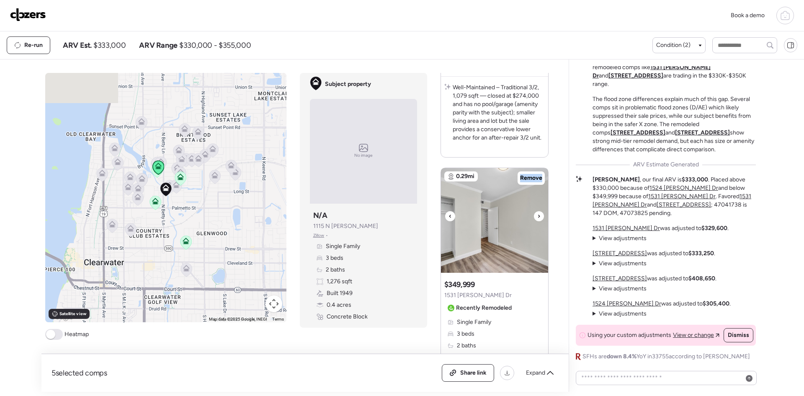
click at [537, 211] on icon at bounding box center [538, 216] width 3 height 10
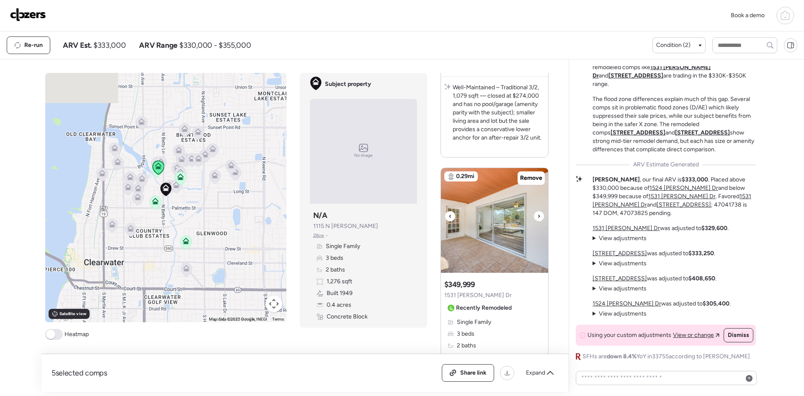
click at [537, 211] on icon at bounding box center [538, 216] width 3 height 10
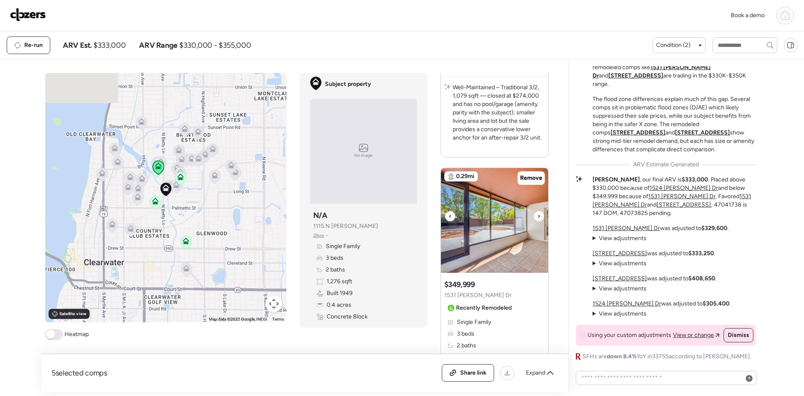
click at [537, 211] on icon at bounding box center [538, 216] width 3 height 10
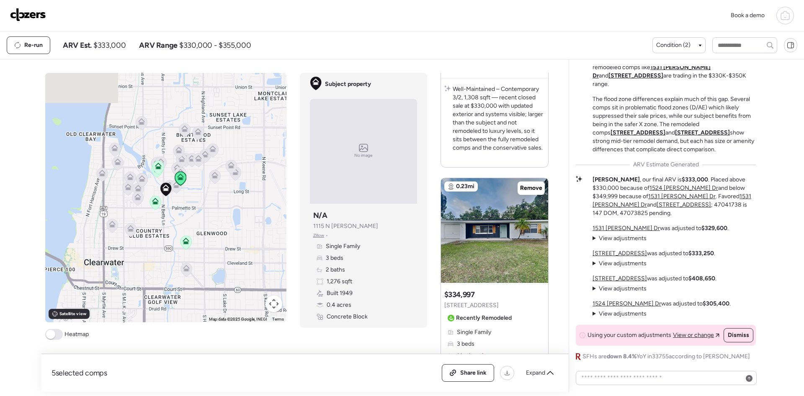
scroll to position [319, 0]
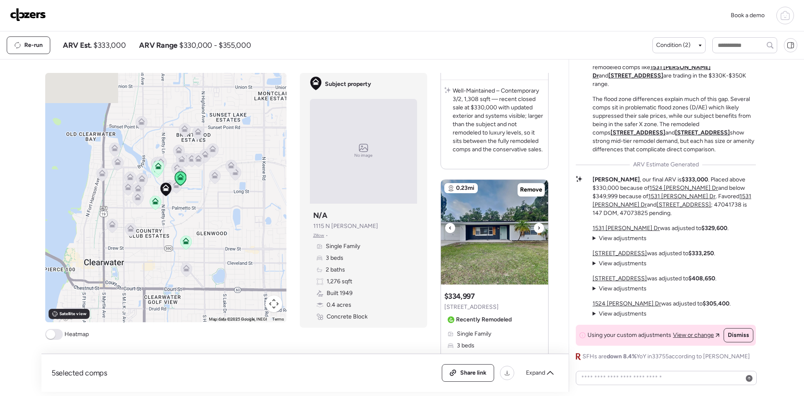
click at [537, 224] on icon at bounding box center [538, 228] width 3 height 10
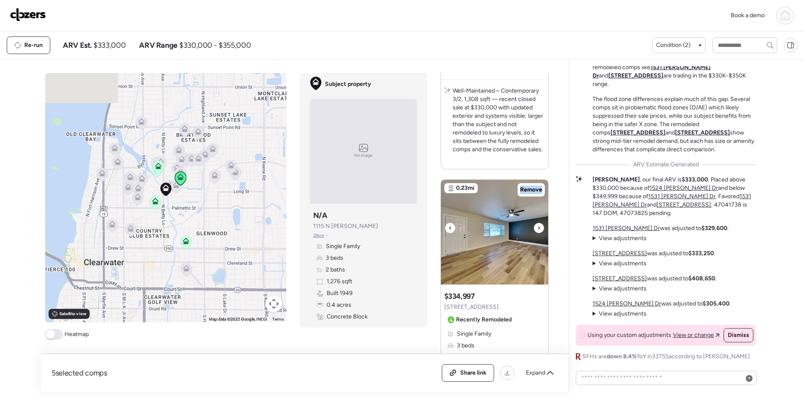
click at [537, 224] on icon at bounding box center [538, 228] width 3 height 10
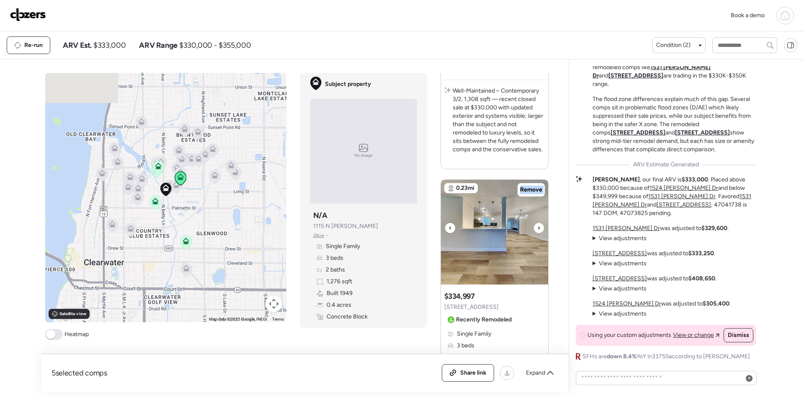
click at [537, 224] on icon at bounding box center [538, 228] width 3 height 10
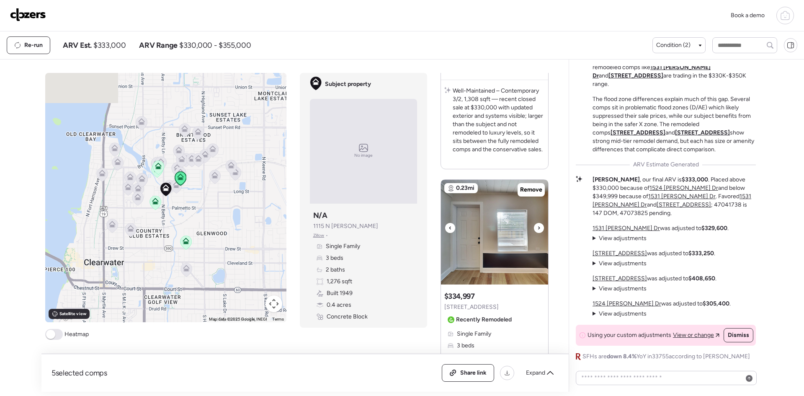
click at [537, 224] on icon at bounding box center [538, 228] width 3 height 10
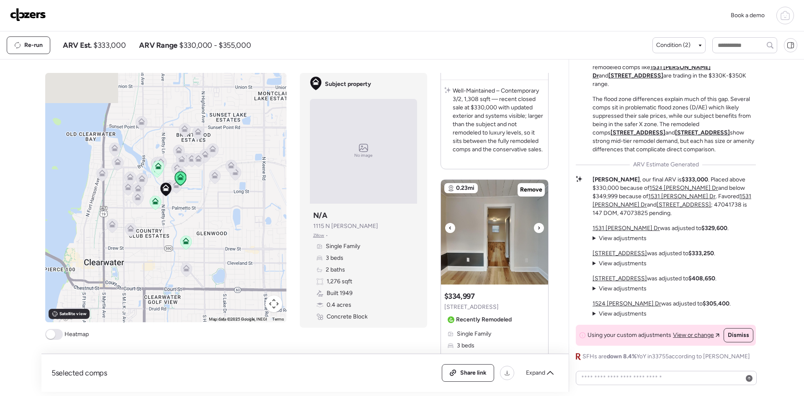
click at [537, 224] on icon at bounding box center [538, 228] width 3 height 10
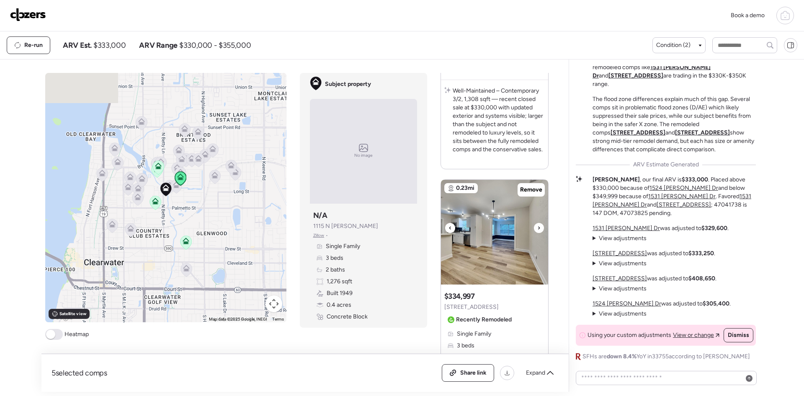
click at [537, 224] on icon at bounding box center [538, 228] width 3 height 10
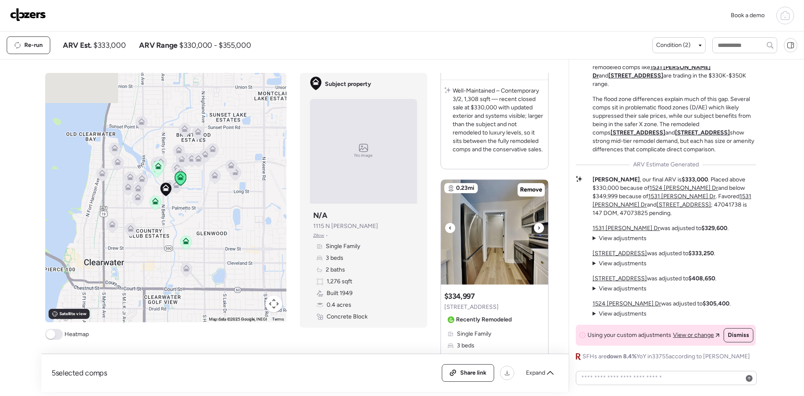
click at [537, 224] on icon at bounding box center [538, 228] width 3 height 10
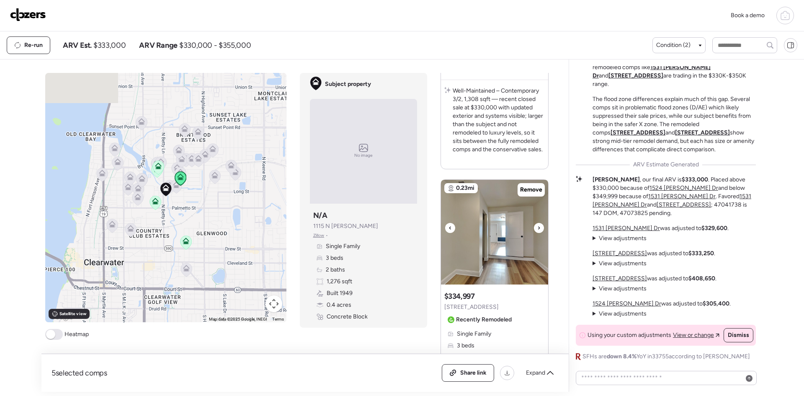
click at [537, 224] on icon at bounding box center [538, 228] width 3 height 10
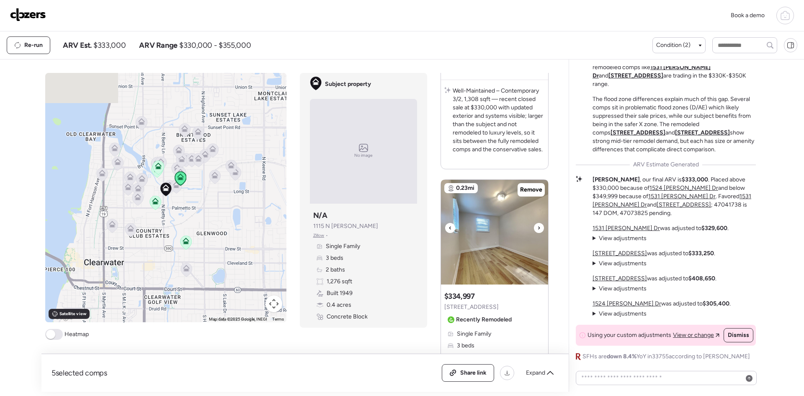
click at [537, 224] on icon at bounding box center [538, 228] width 3 height 10
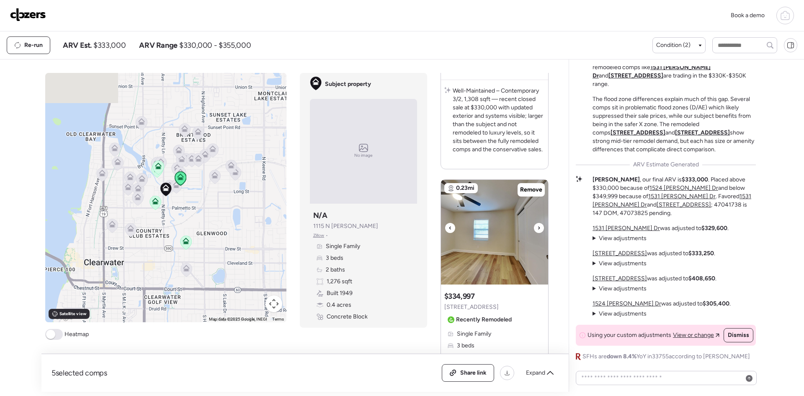
click at [537, 224] on icon at bounding box center [538, 228] width 3 height 10
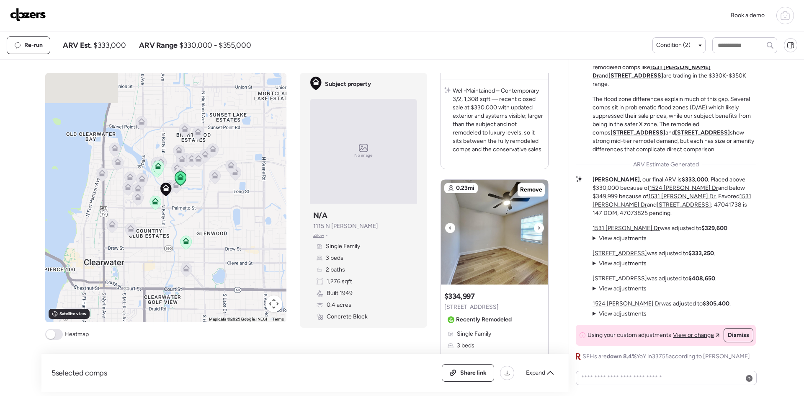
click at [537, 224] on icon at bounding box center [538, 228] width 3 height 10
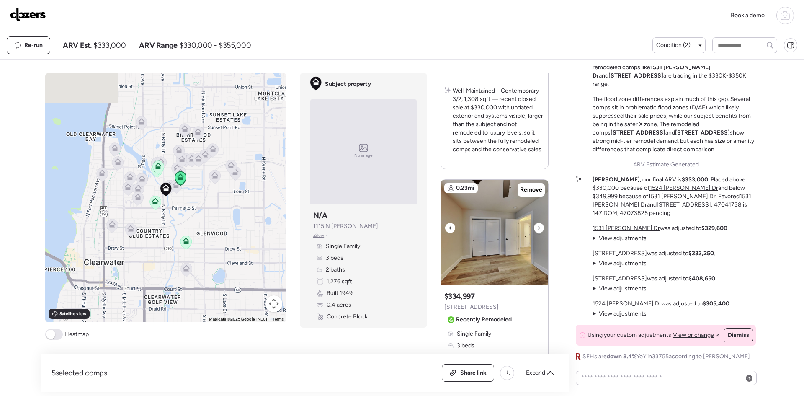
click at [537, 224] on icon at bounding box center [538, 228] width 3 height 10
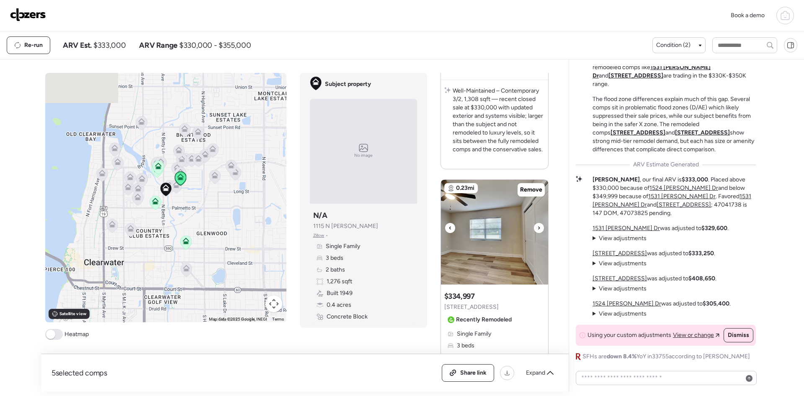
click at [537, 224] on icon at bounding box center [538, 228] width 3 height 10
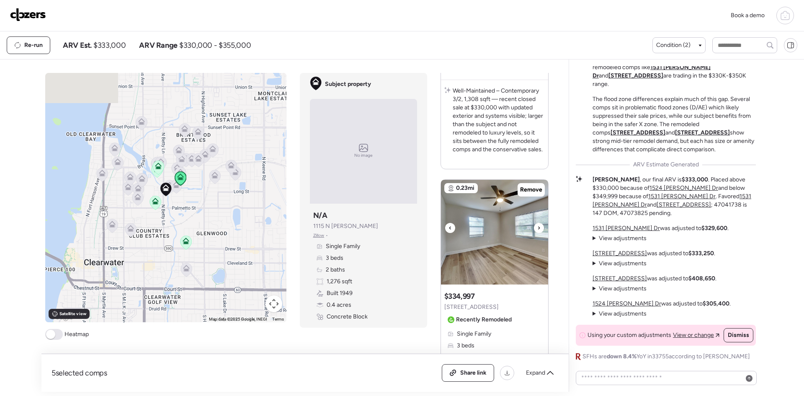
click at [537, 224] on icon at bounding box center [538, 228] width 3 height 10
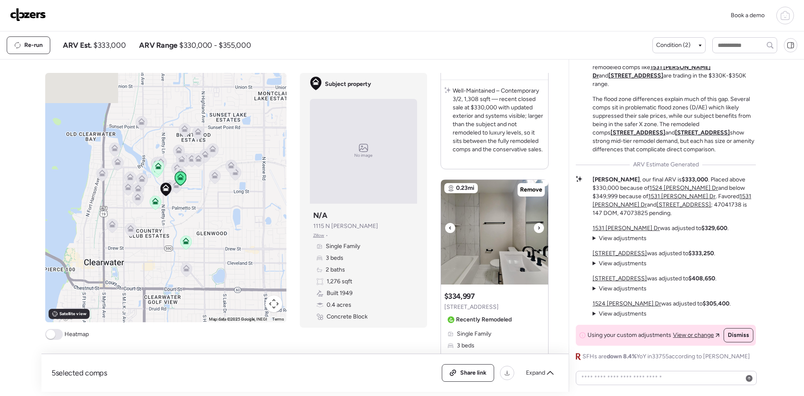
click at [537, 224] on icon at bounding box center [538, 228] width 3 height 10
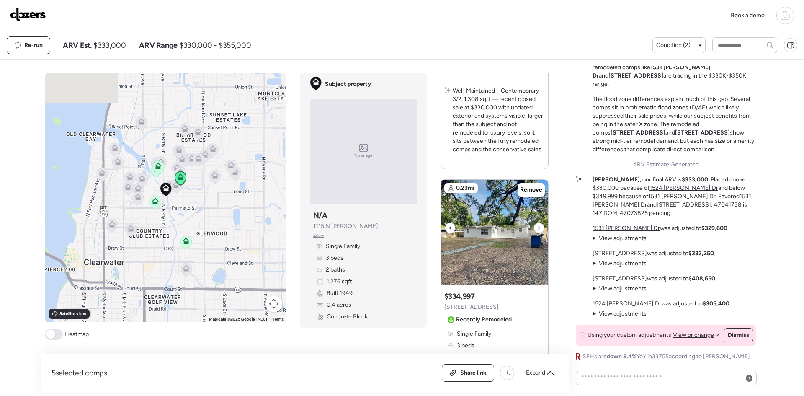
click at [449, 227] on icon at bounding box center [450, 228] width 3 height 10
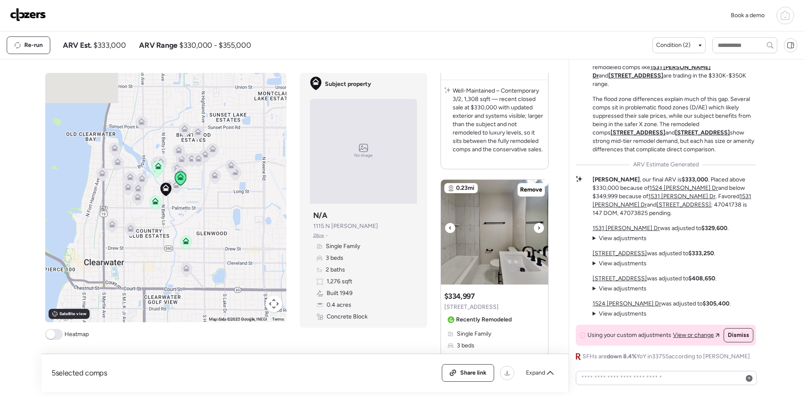
click at [530, 225] on img at bounding box center [494, 232] width 107 height 105
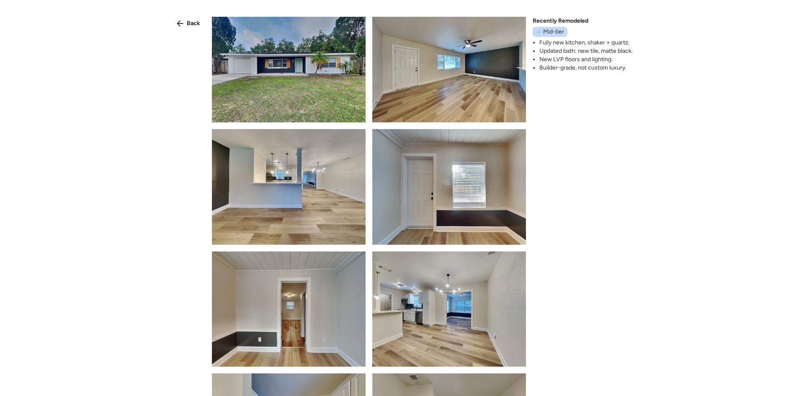
scroll to position [0, 0]
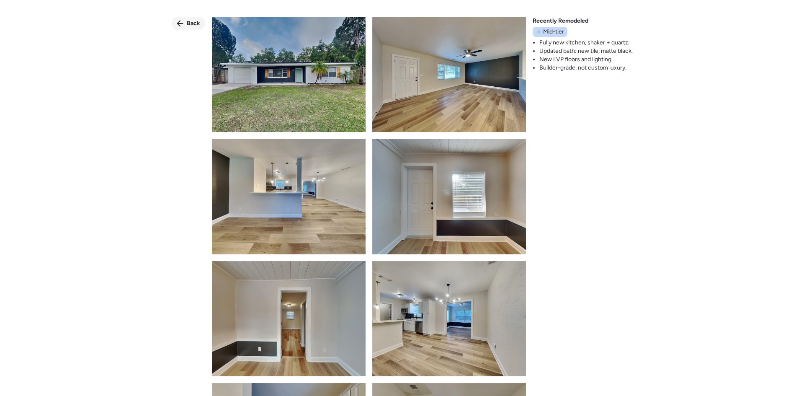
click at [186, 24] on div "Back" at bounding box center [189, 23] width 34 height 13
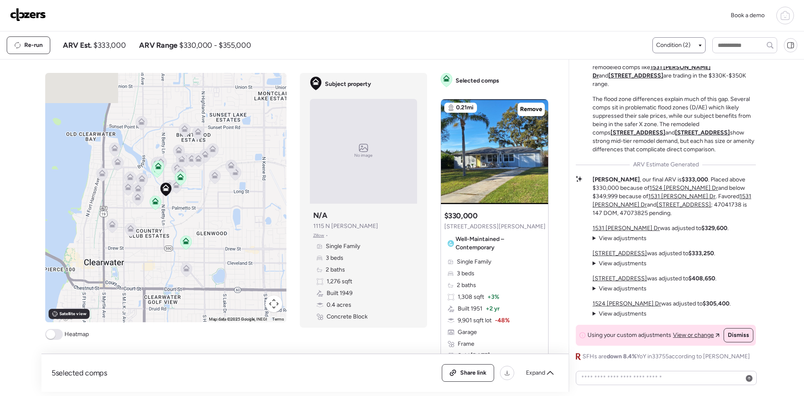
click at [694, 44] on div "Condition (2)" at bounding box center [678, 45] width 45 height 8
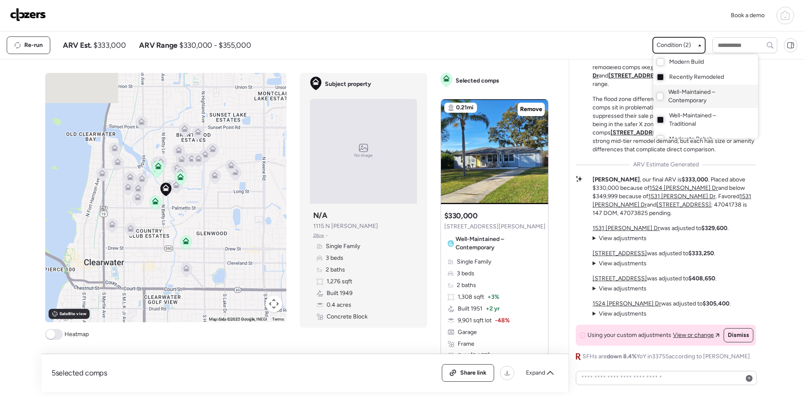
scroll to position [23, 0]
click at [688, 43] on div at bounding box center [402, 175] width 804 height 396
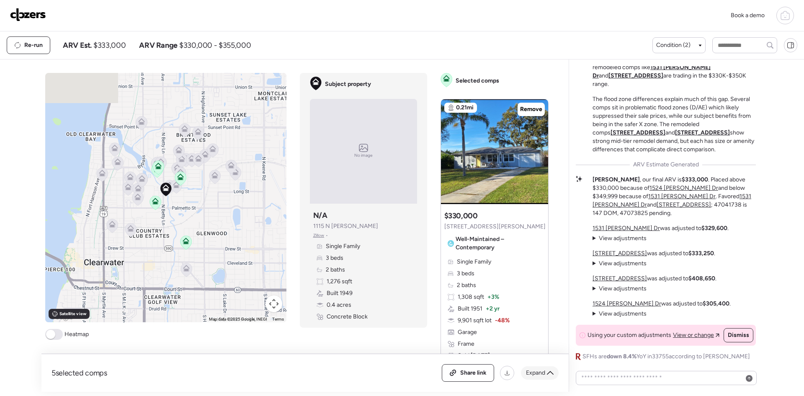
click at [543, 376] on span "Expand" at bounding box center [535, 373] width 19 height 8
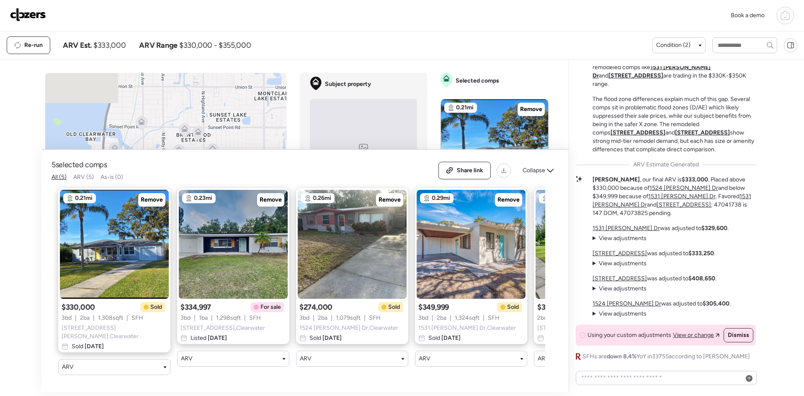
drag, startPoint x: 392, startPoint y: 374, endPoint x: 406, endPoint y: 374, distance: 13.4
click at [406, 374] on div "0.21mi Remove $330,000 Sold 3 bd | 2 ba | 1,308 sqft | SFH 1258 Nicholson St , …" at bounding box center [299, 281] width 494 height 200
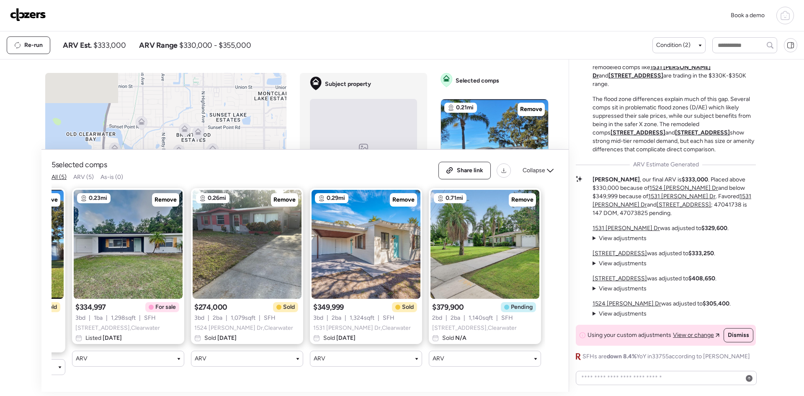
scroll to position [0, 108]
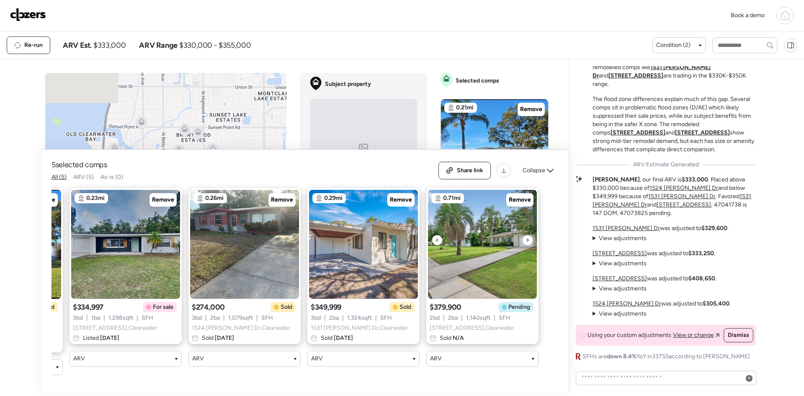
click at [525, 240] on div at bounding box center [528, 240] width 10 height 10
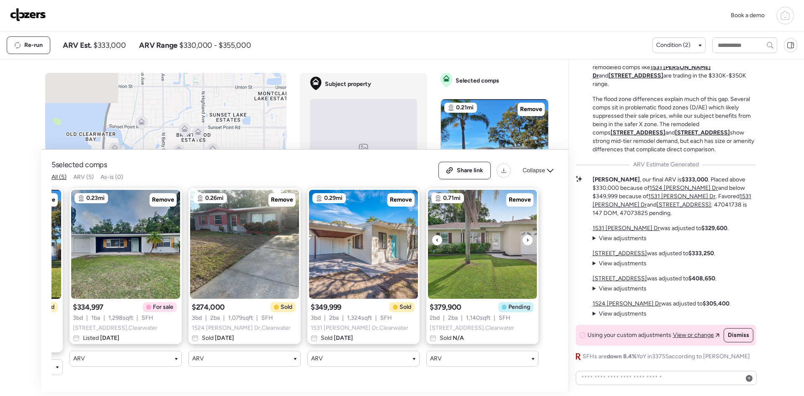
click at [525, 240] on div at bounding box center [528, 240] width 10 height 10
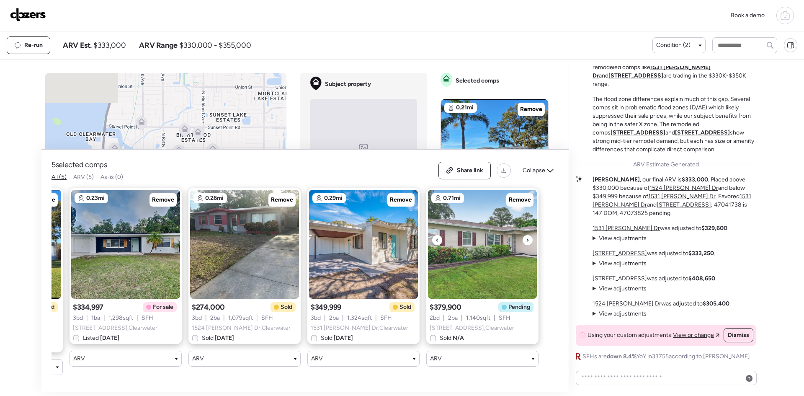
click at [525, 240] on div at bounding box center [528, 240] width 10 height 10
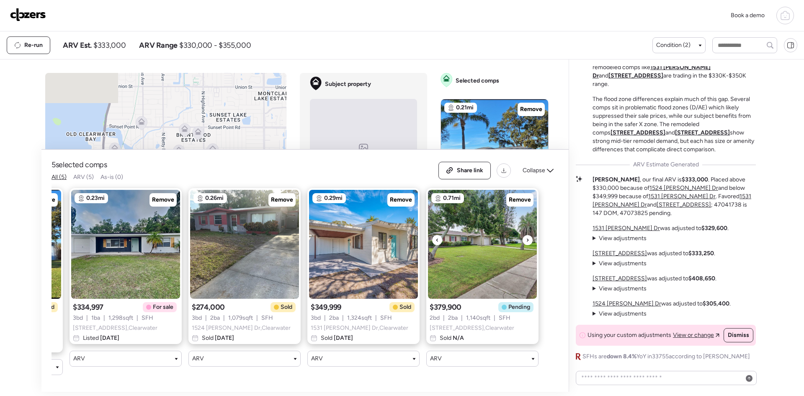
click at [525, 240] on div at bounding box center [528, 240] width 10 height 10
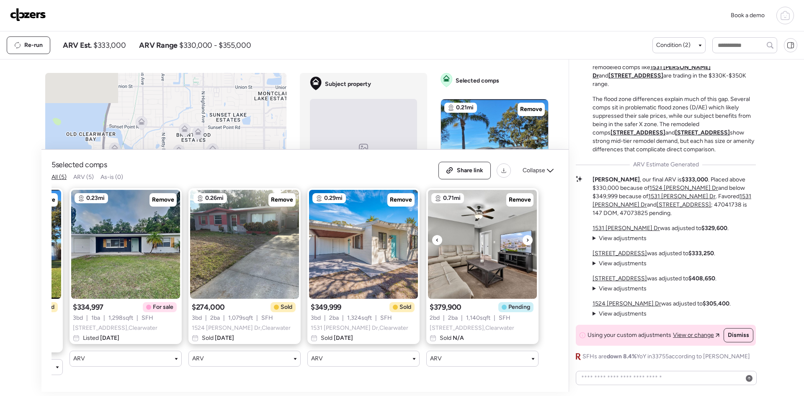
click at [525, 240] on div at bounding box center [528, 240] width 10 height 10
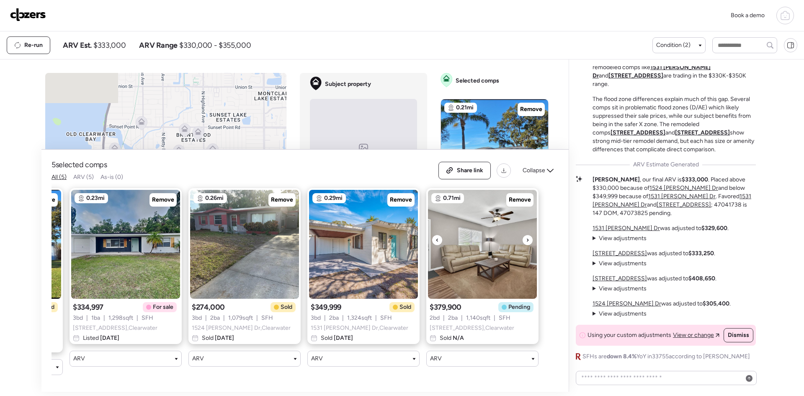
click at [525, 240] on div at bounding box center [528, 240] width 10 height 10
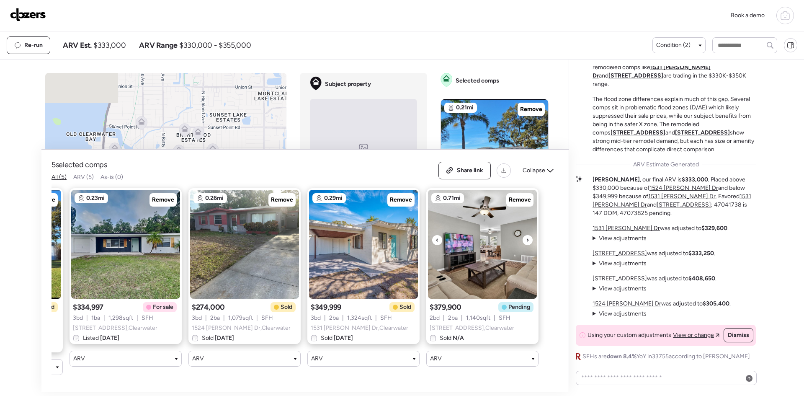
click at [525, 240] on div at bounding box center [528, 240] width 10 height 10
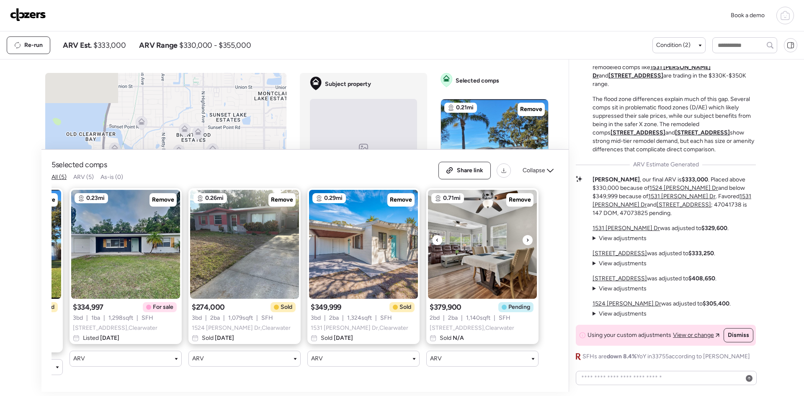
click at [525, 240] on div at bounding box center [528, 240] width 10 height 10
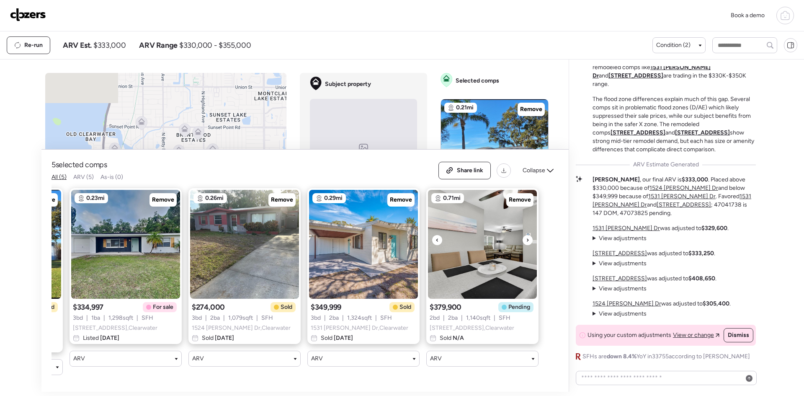
click at [525, 240] on div at bounding box center [528, 240] width 10 height 10
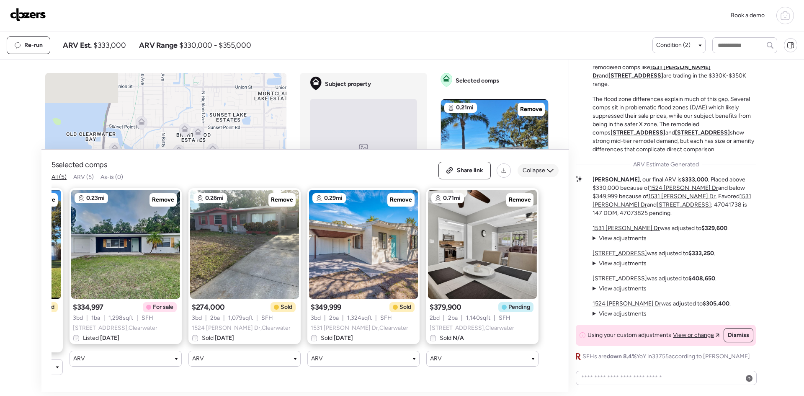
click at [550, 168] on div "Collapse" at bounding box center [538, 170] width 41 height 13
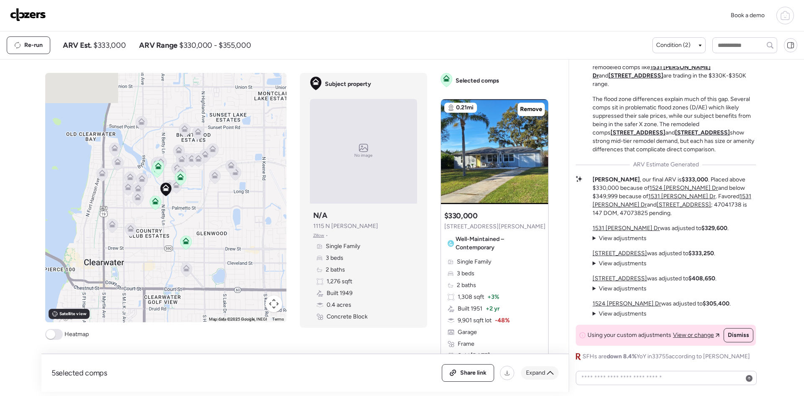
click at [549, 373] on icon at bounding box center [550, 373] width 7 height 4
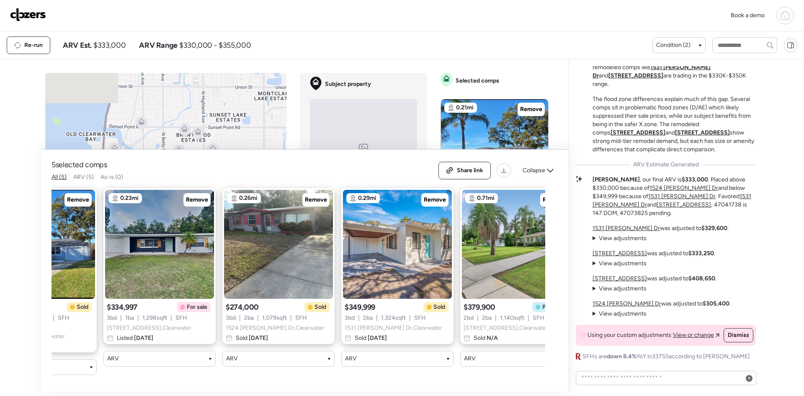
scroll to position [0, 74]
click at [445, 241] on div at bounding box center [442, 240] width 10 height 10
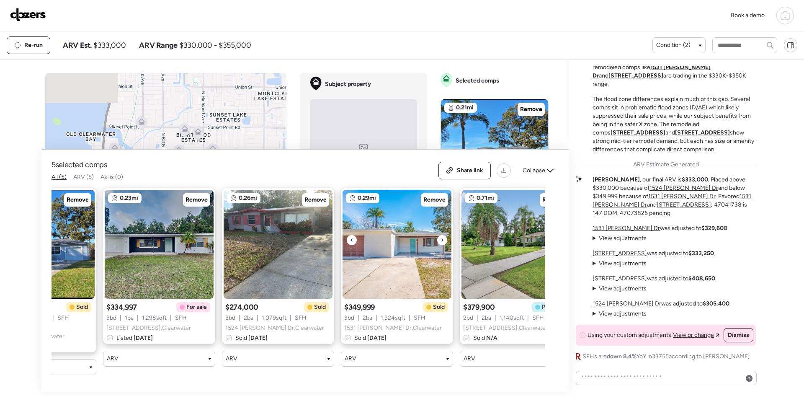
click at [445, 241] on div at bounding box center [442, 240] width 10 height 10
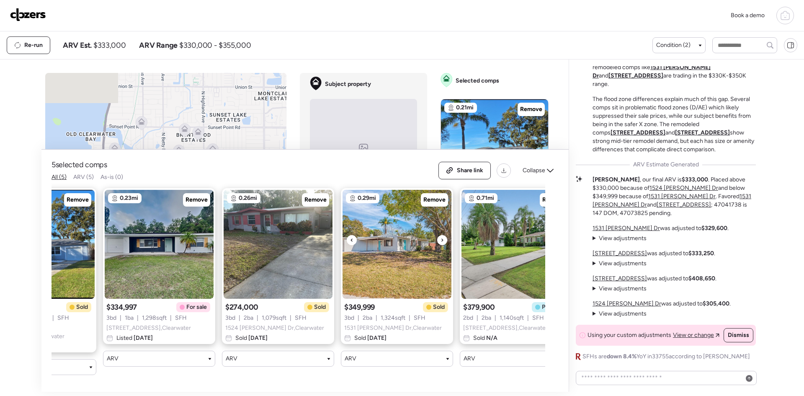
click at [445, 241] on div at bounding box center [442, 240] width 10 height 10
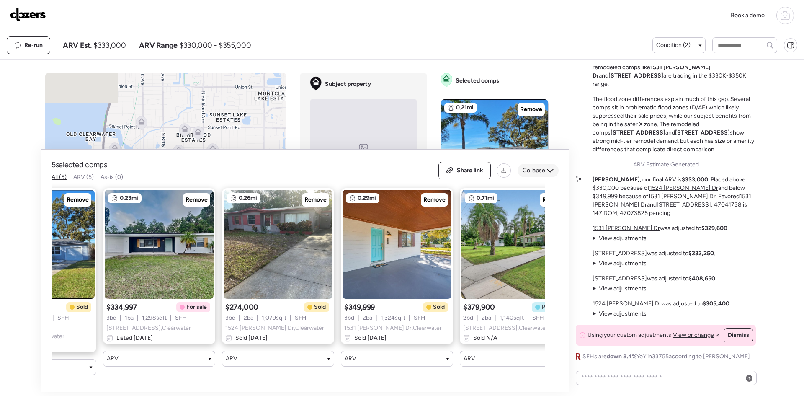
click at [548, 170] on icon at bounding box center [550, 170] width 7 height 7
